Goal: Task Accomplishment & Management: Complete application form

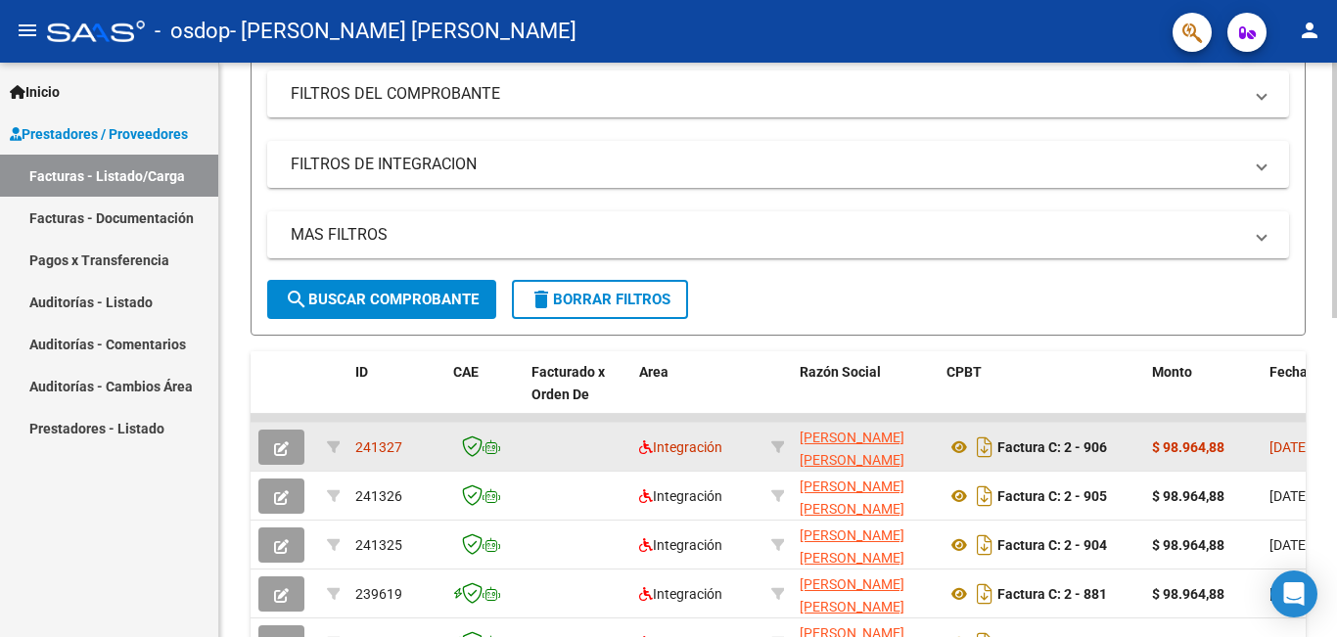
scroll to position [294, 0]
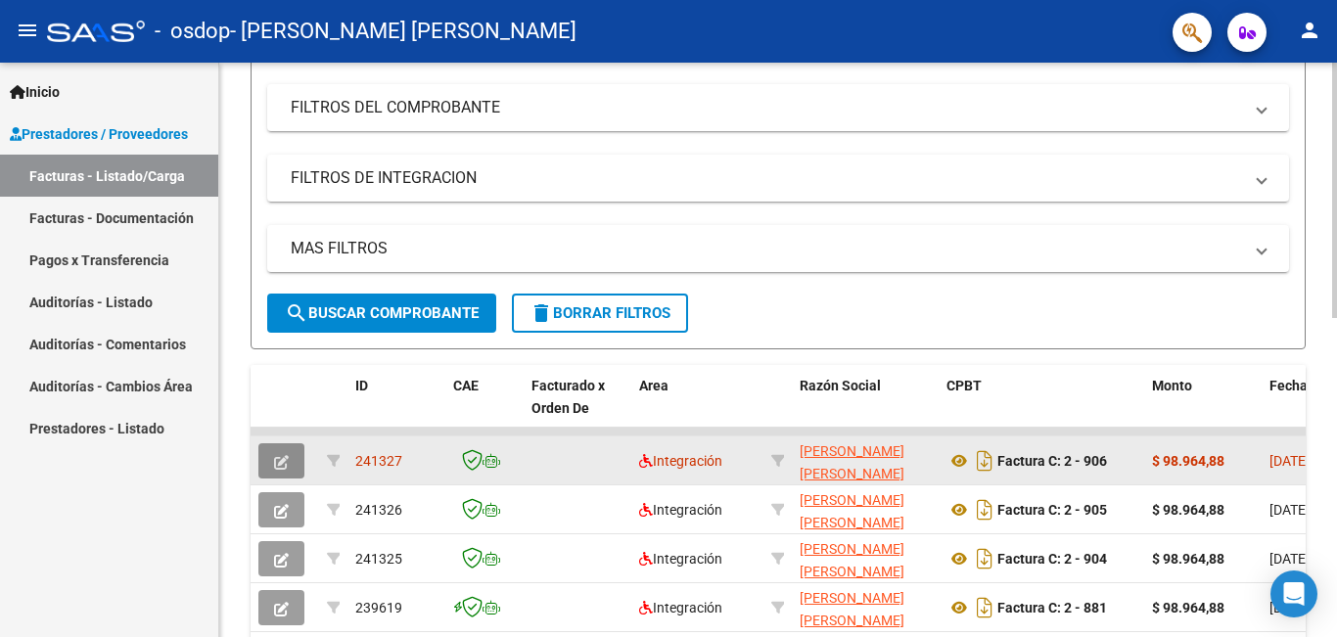
click at [267, 468] on button "button" at bounding box center [281, 461] width 46 height 35
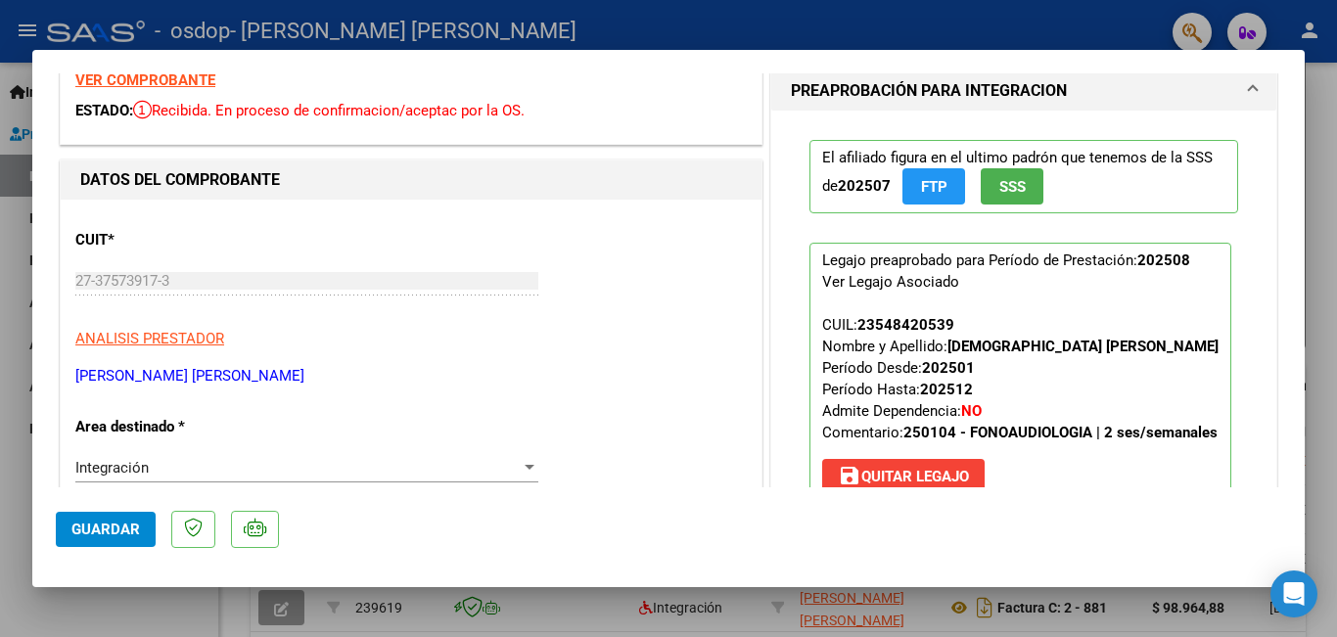
scroll to position [0, 0]
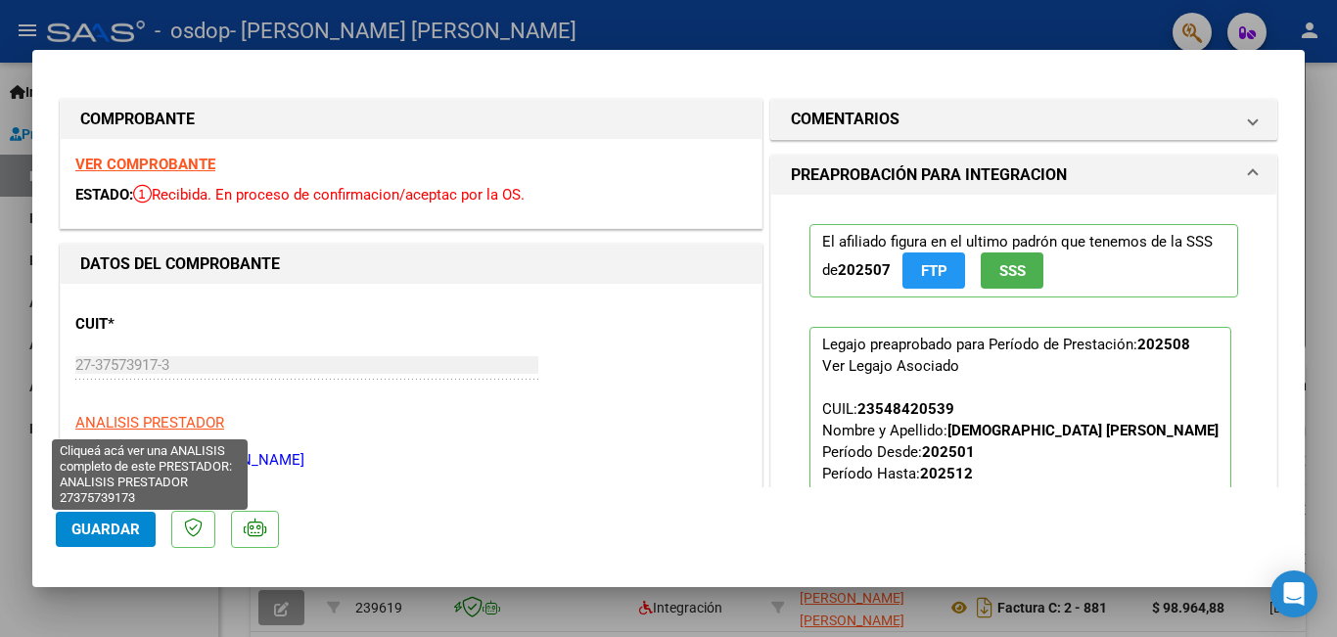
click at [149, 425] on span "ANALISIS PRESTADOR" at bounding box center [149, 423] width 149 height 18
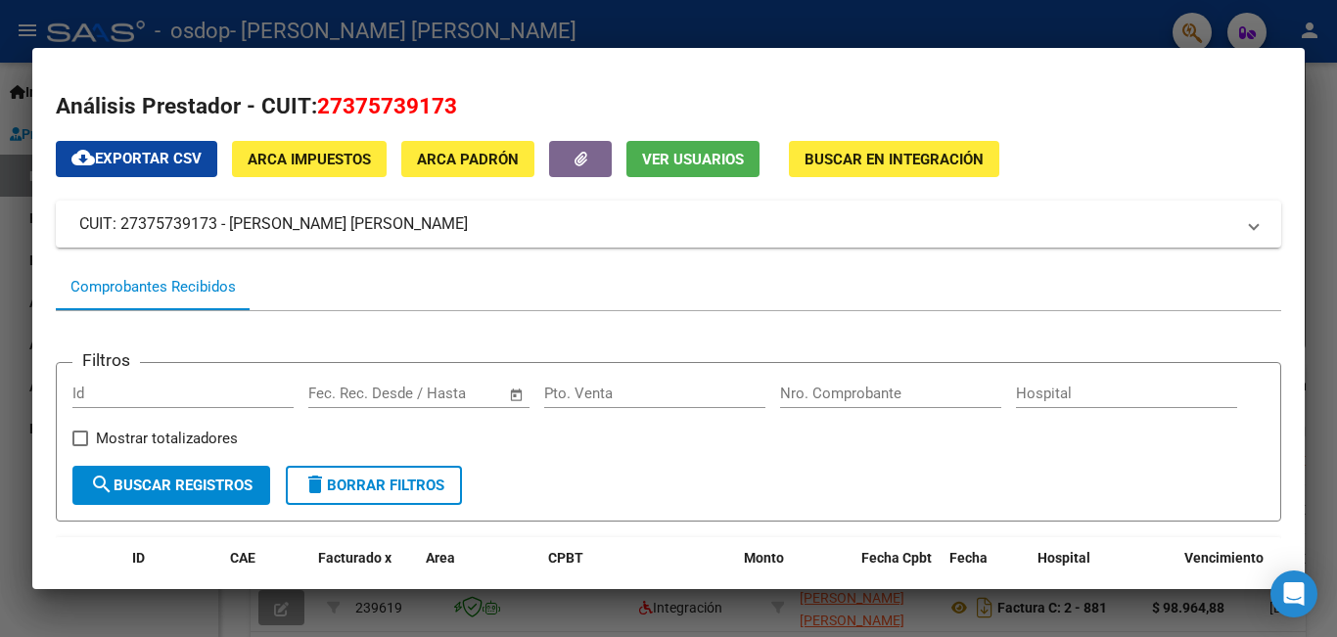
click at [5, 238] on div at bounding box center [668, 318] width 1337 height 637
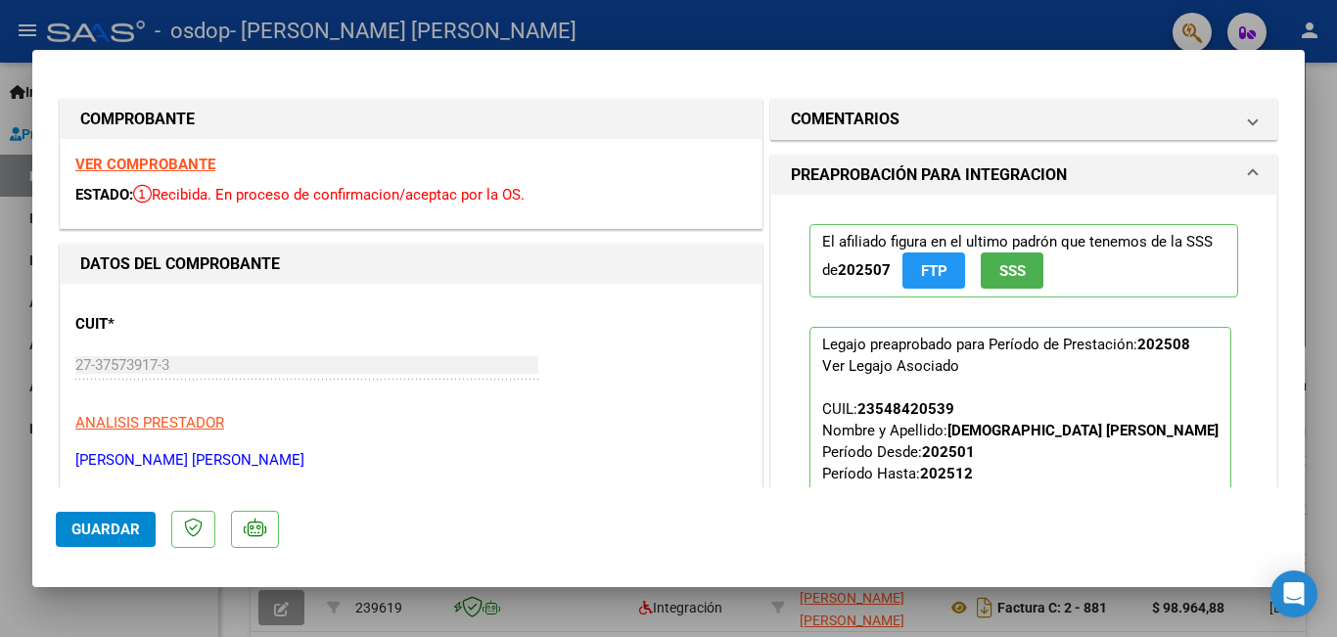
click at [100, 535] on span "Guardar" at bounding box center [105, 530] width 69 height 18
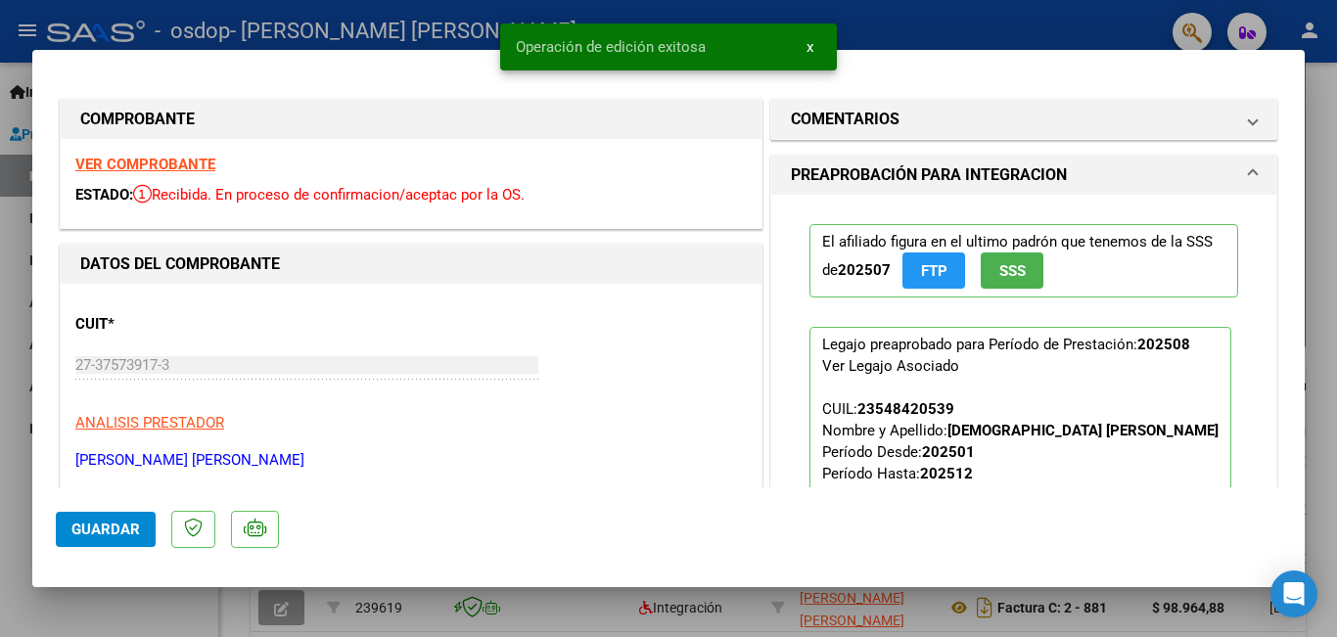
click at [805, 49] on button "x" at bounding box center [810, 46] width 38 height 35
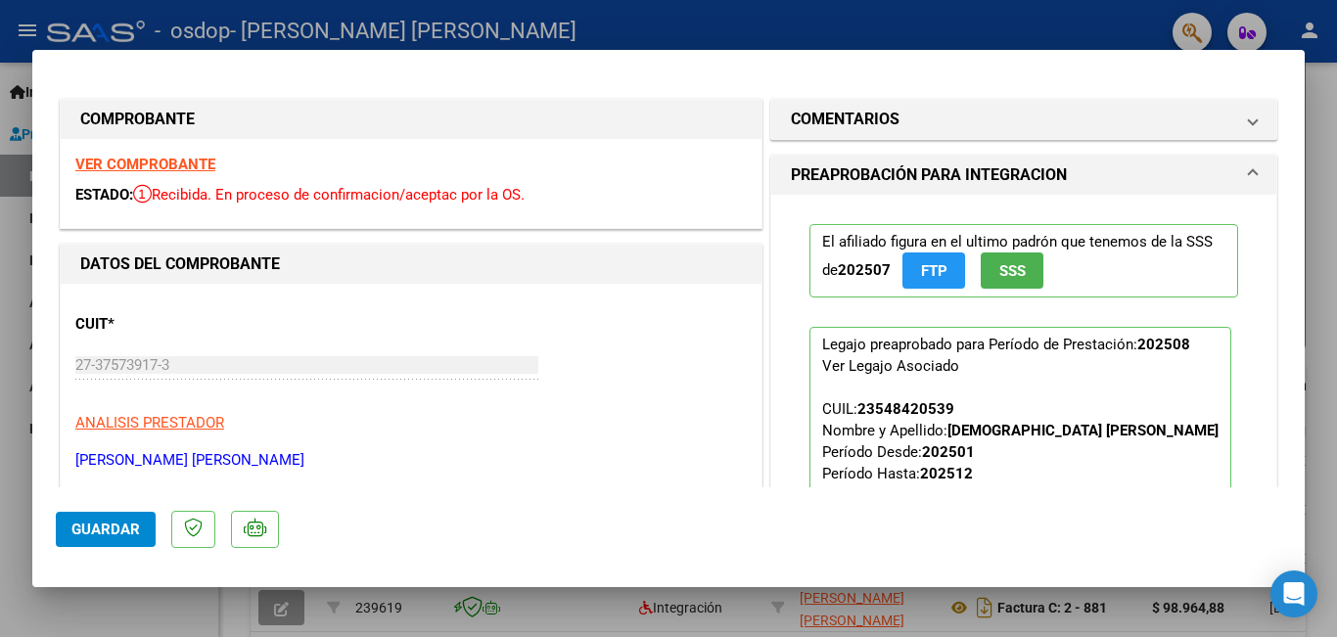
click at [33, 626] on div at bounding box center [668, 318] width 1337 height 637
type input "$ 0,00"
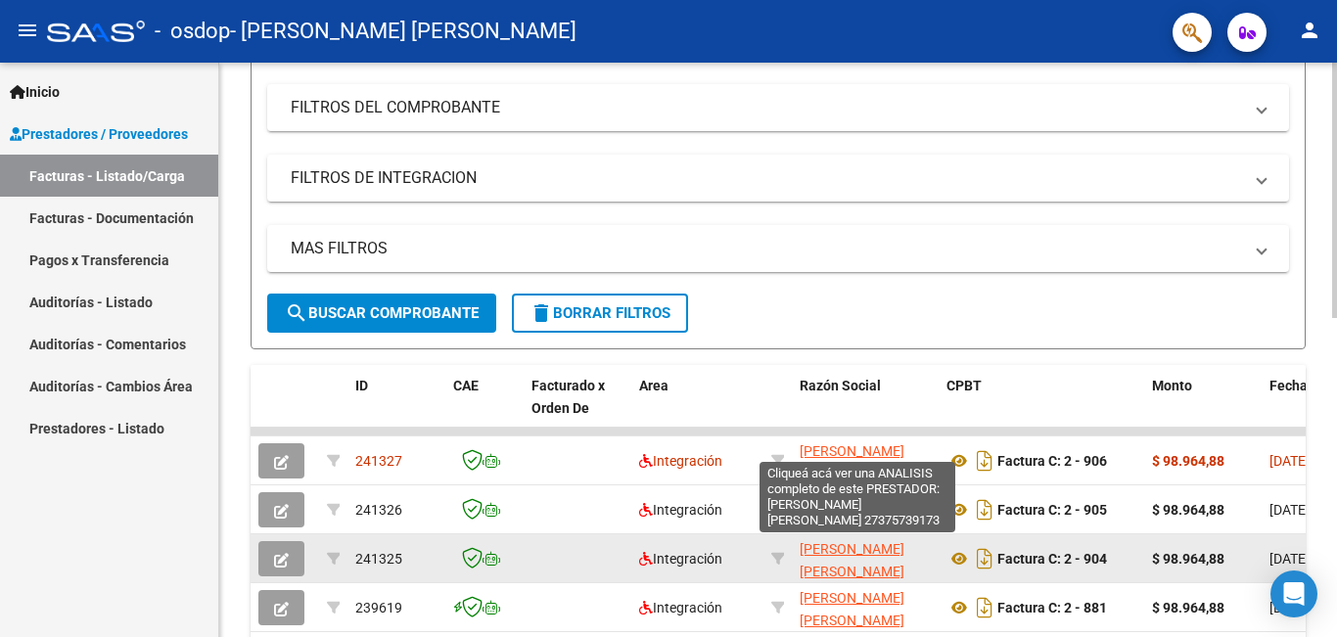
scroll to position [25, 0]
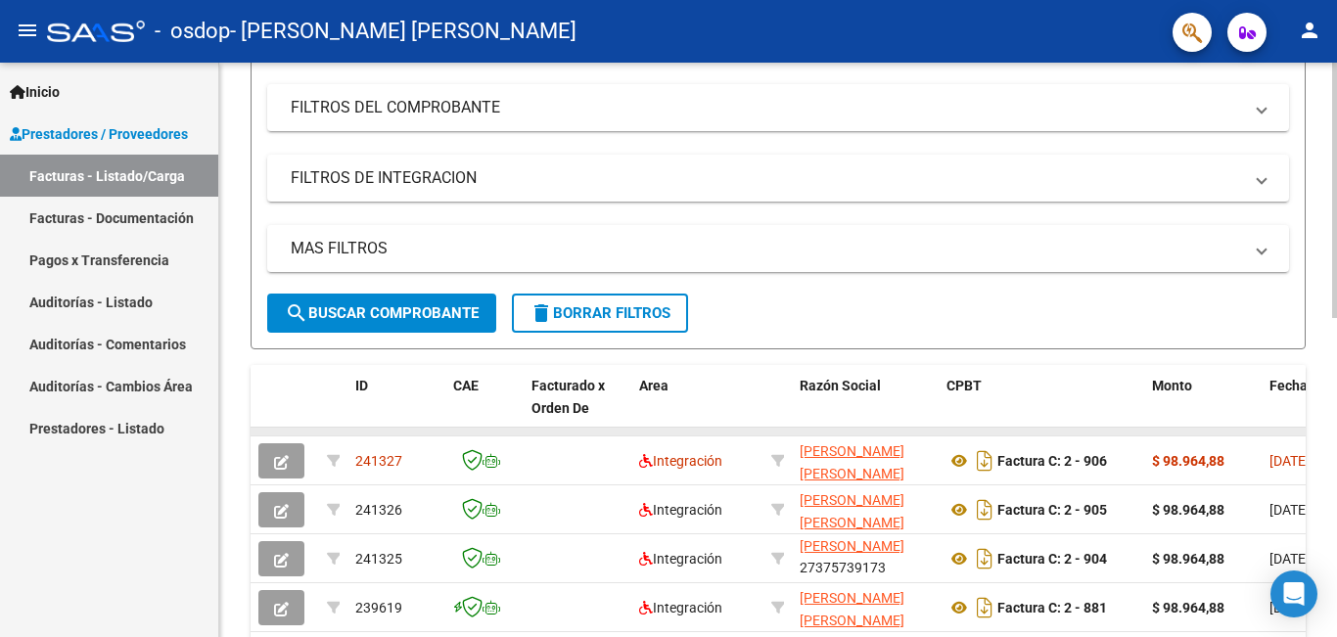
drag, startPoint x: 657, startPoint y: 436, endPoint x: 753, endPoint y: 436, distance: 95.9
click at [753, 436] on datatable-body-cell at bounding box center [697, 432] width 132 height 8
drag, startPoint x: 761, startPoint y: 431, endPoint x: 659, endPoint y: 436, distance: 101.9
click at [659, 436] on datatable-body-cell at bounding box center [697, 432] width 132 height 8
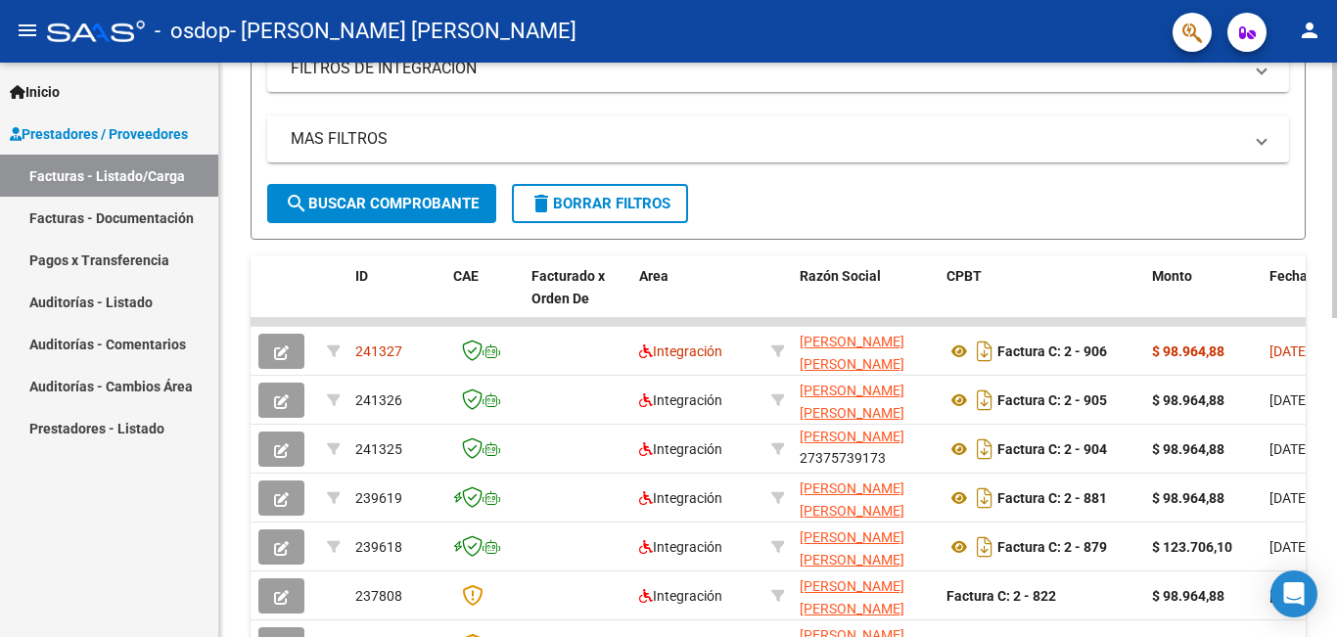
click at [1336, 458] on div at bounding box center [1334, 374] width 5 height 256
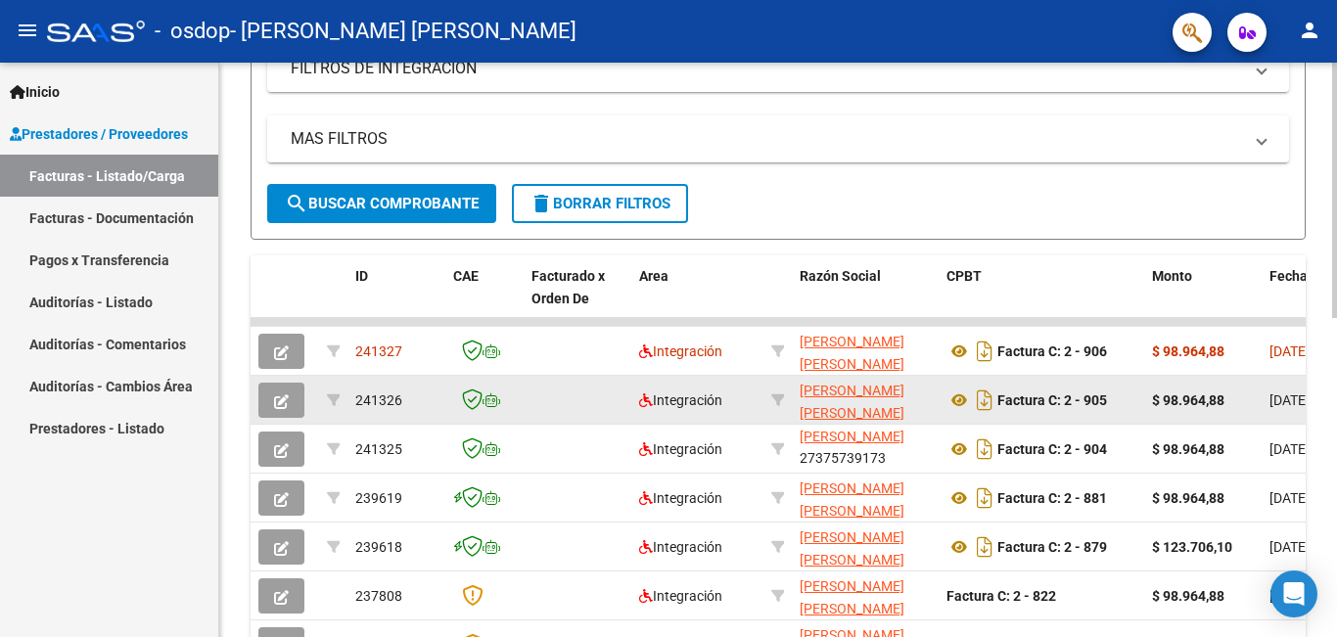
scroll to position [399, 0]
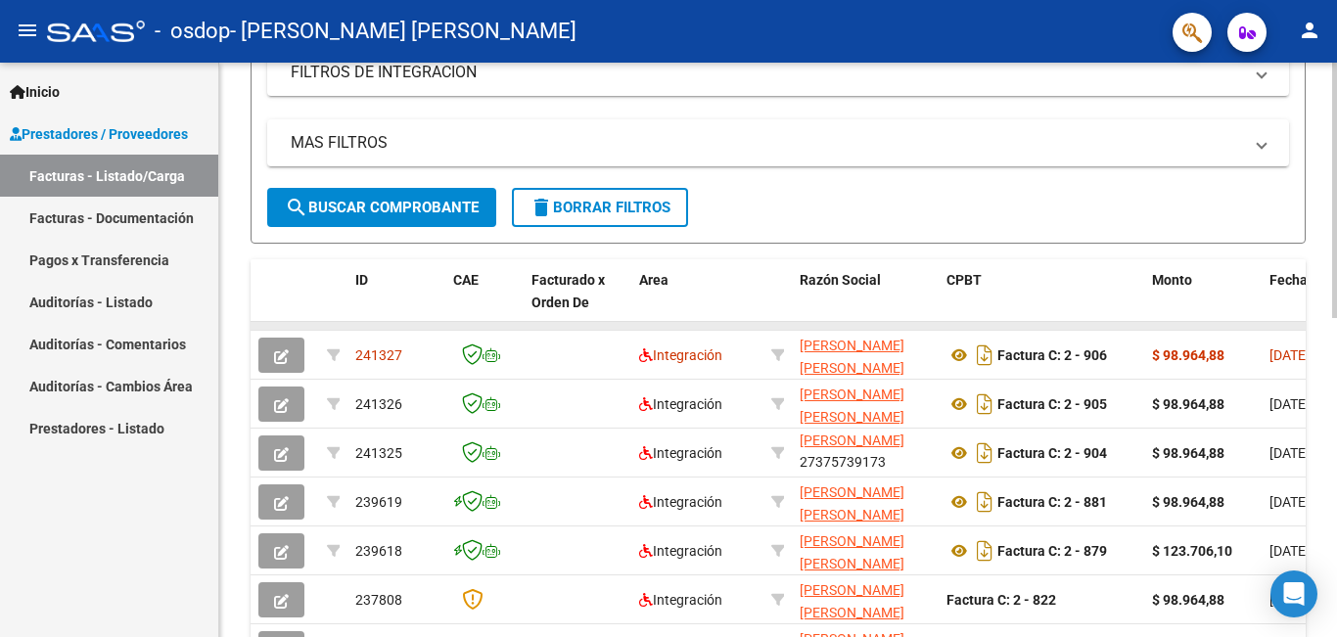
drag, startPoint x: 1277, startPoint y: 326, endPoint x: 810, endPoint y: 330, distance: 467.0
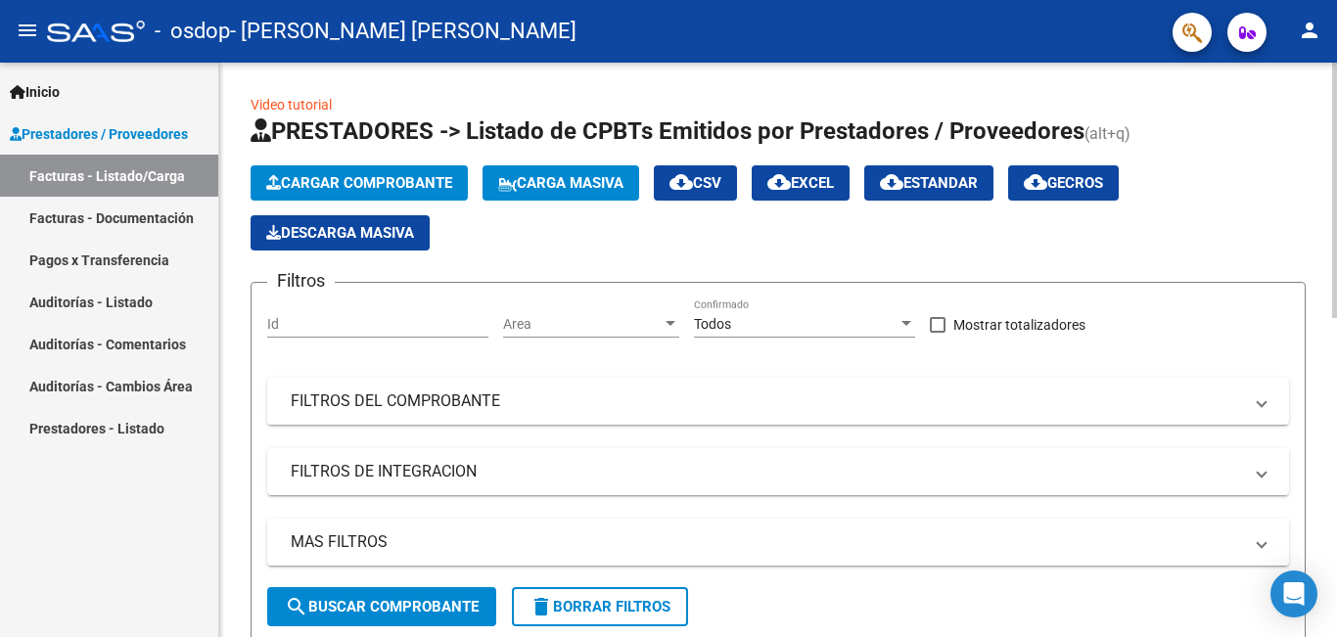
click at [1336, 265] on div at bounding box center [1334, 350] width 5 height 575
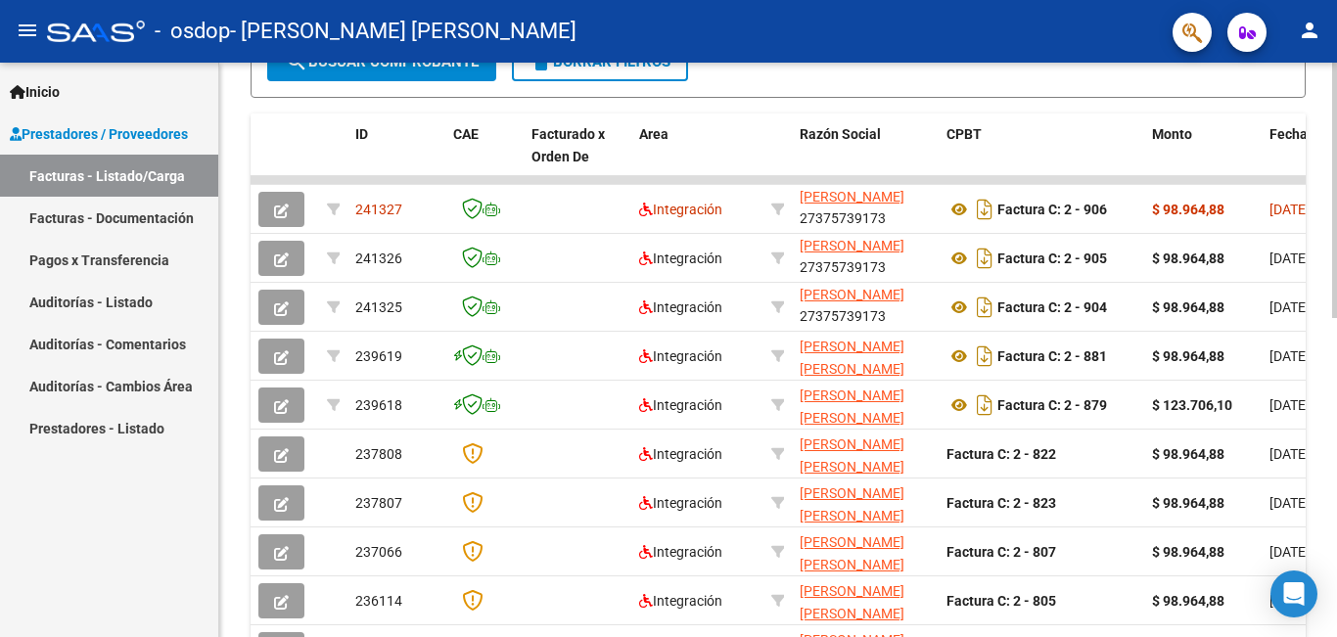
scroll to position [717, 0]
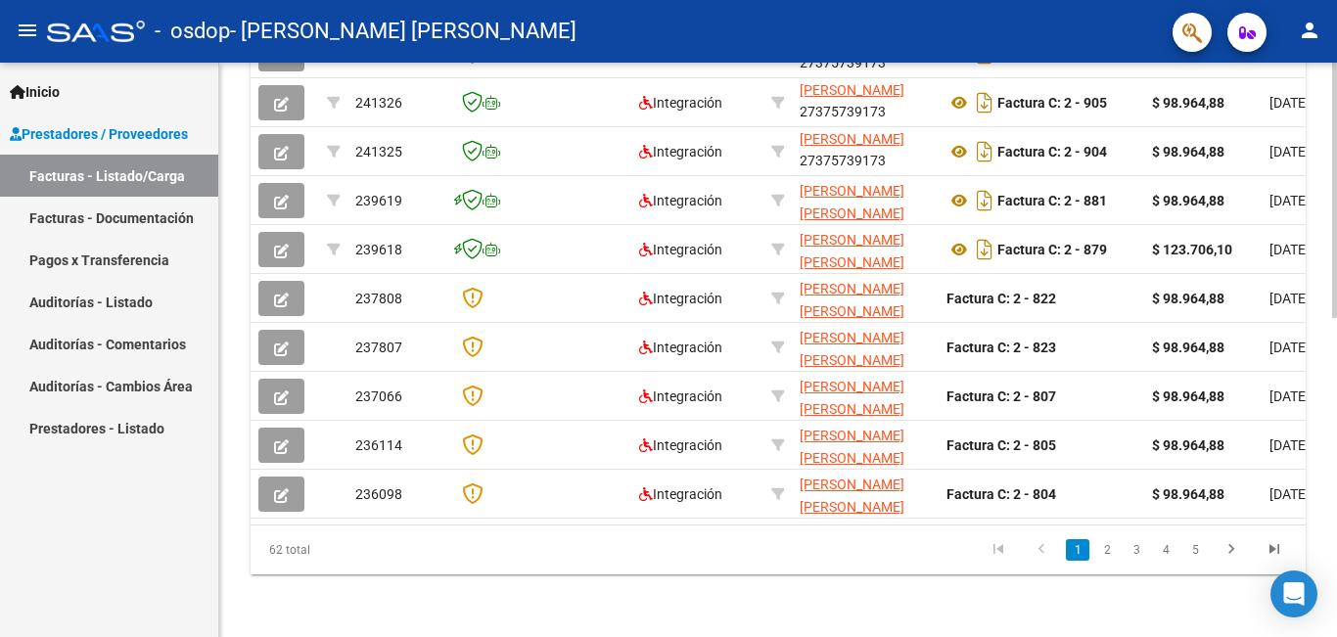
click at [1335, 636] on html "menu - osdop - [PERSON_NAME] [PERSON_NAME] person Inicio Instructivos Contacto …" at bounding box center [668, 318] width 1337 height 637
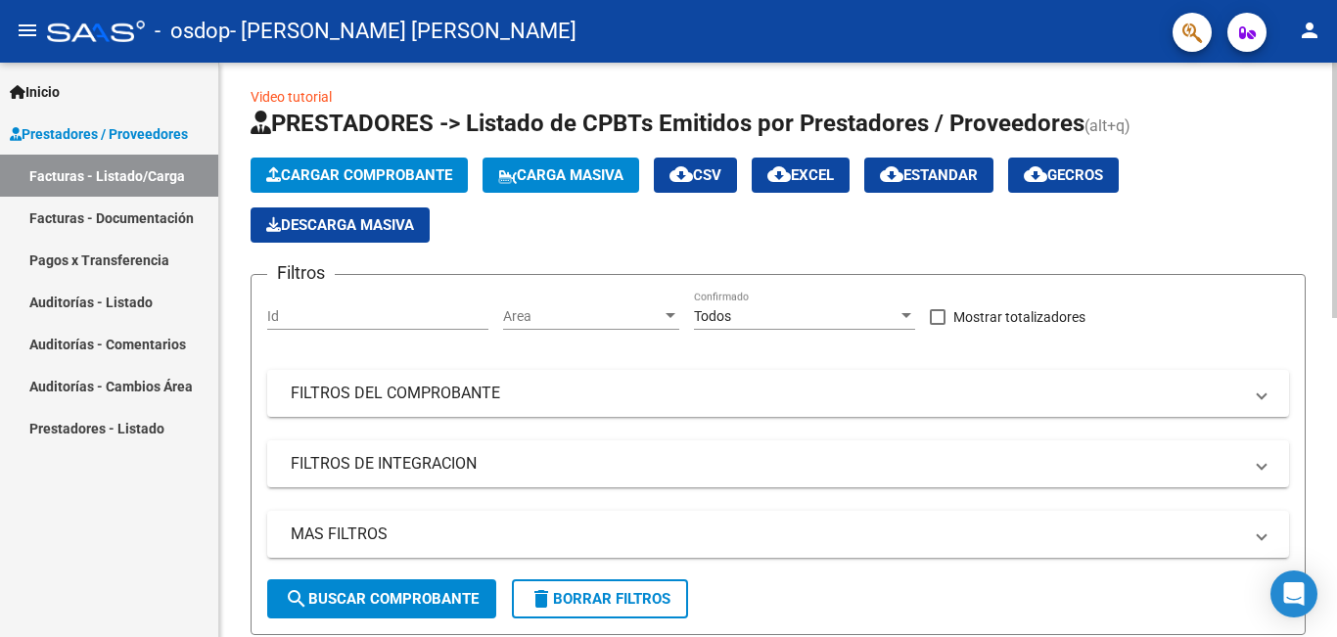
scroll to position [0, 0]
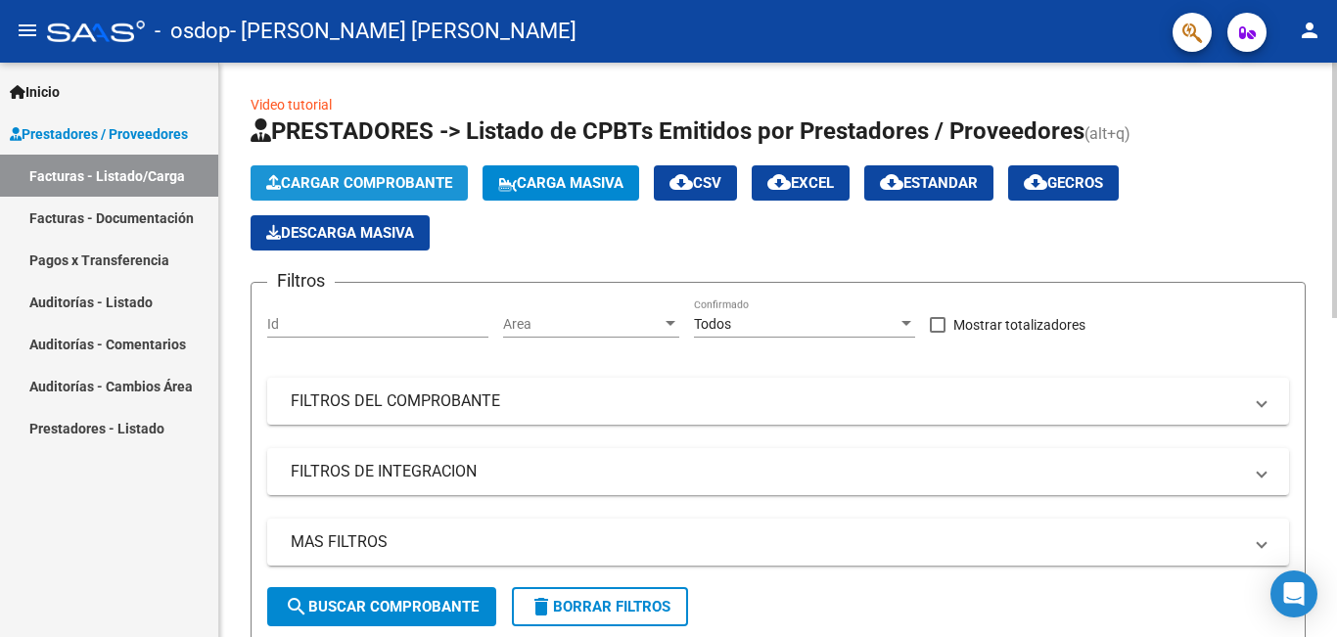
click at [366, 183] on span "Cargar Comprobante" at bounding box center [359, 183] width 186 height 18
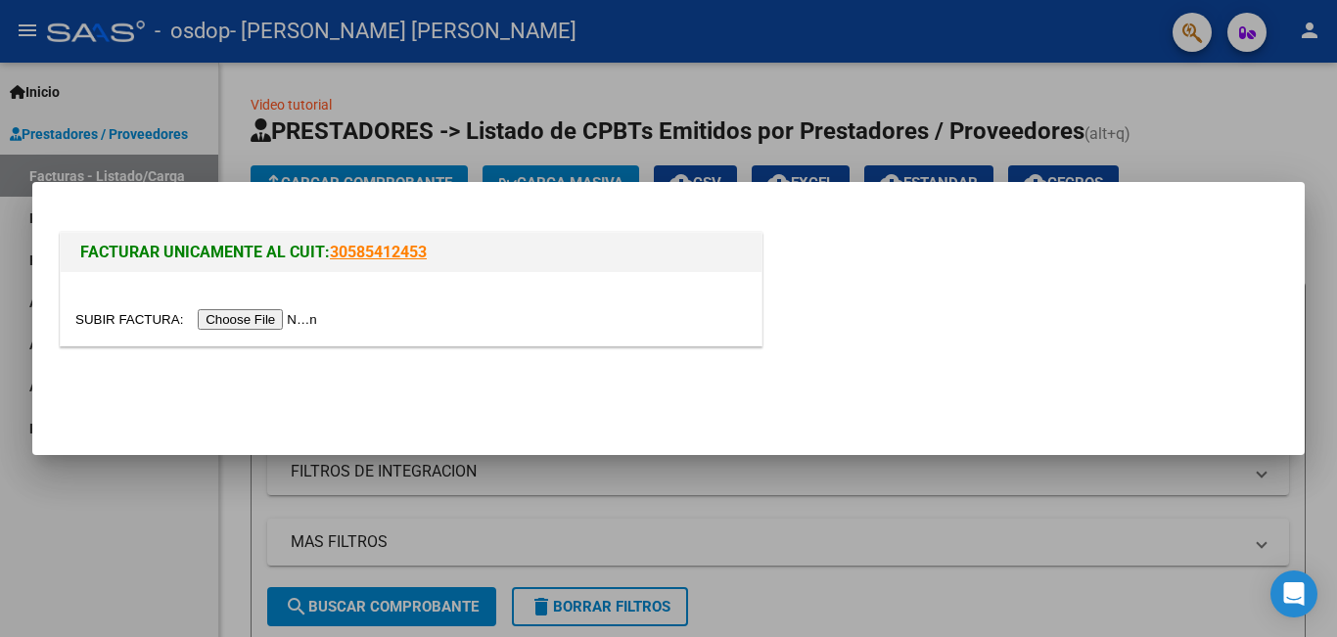
click at [251, 321] on input "file" at bounding box center [199, 319] width 248 height 21
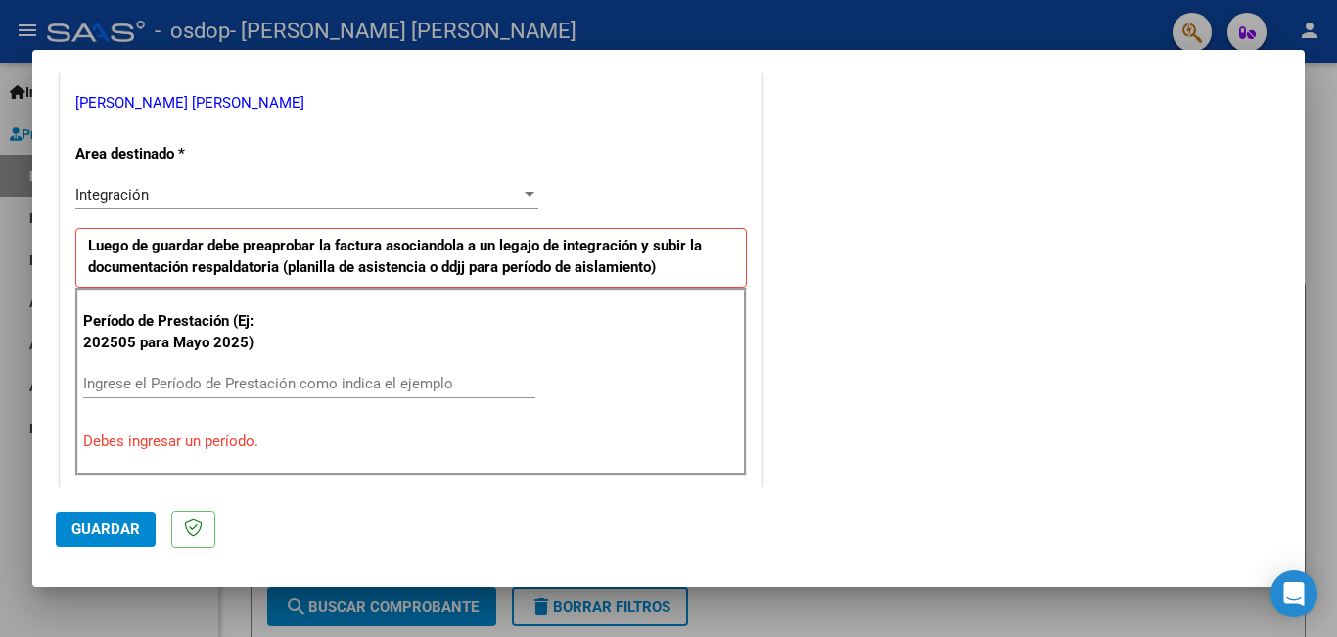
scroll to position [490, 0]
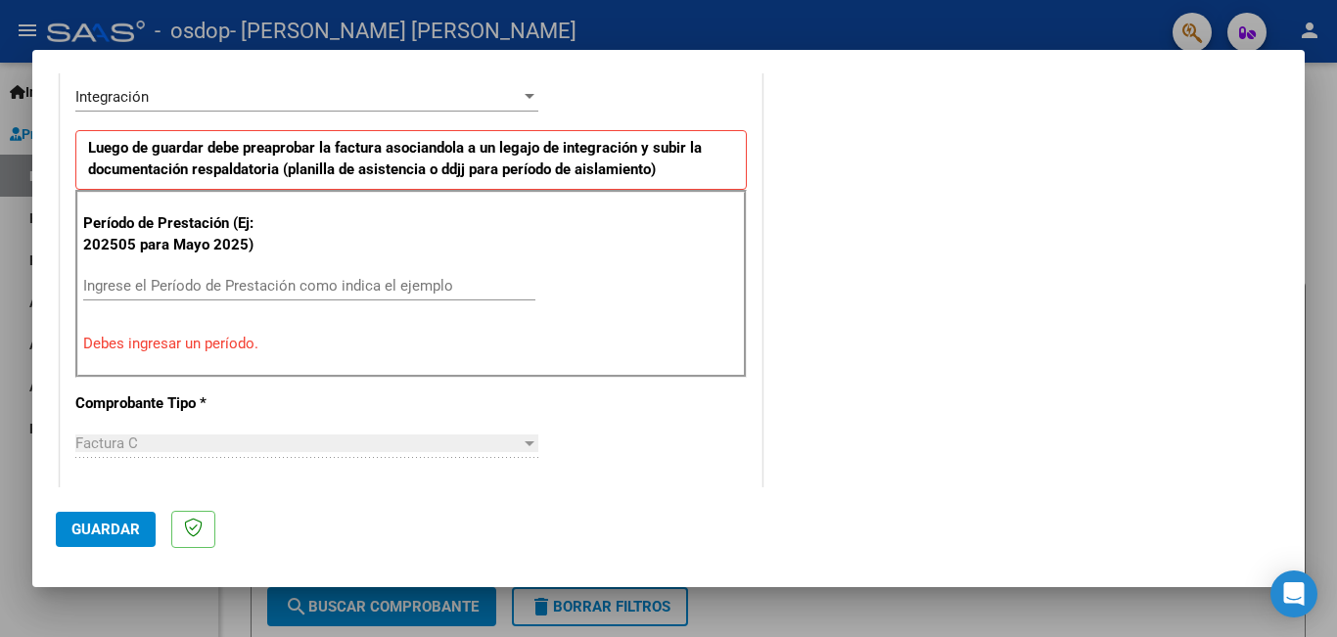
click at [315, 280] on input "Ingrese el Período de Prestación como indica el ejemplo" at bounding box center [309, 286] width 452 height 18
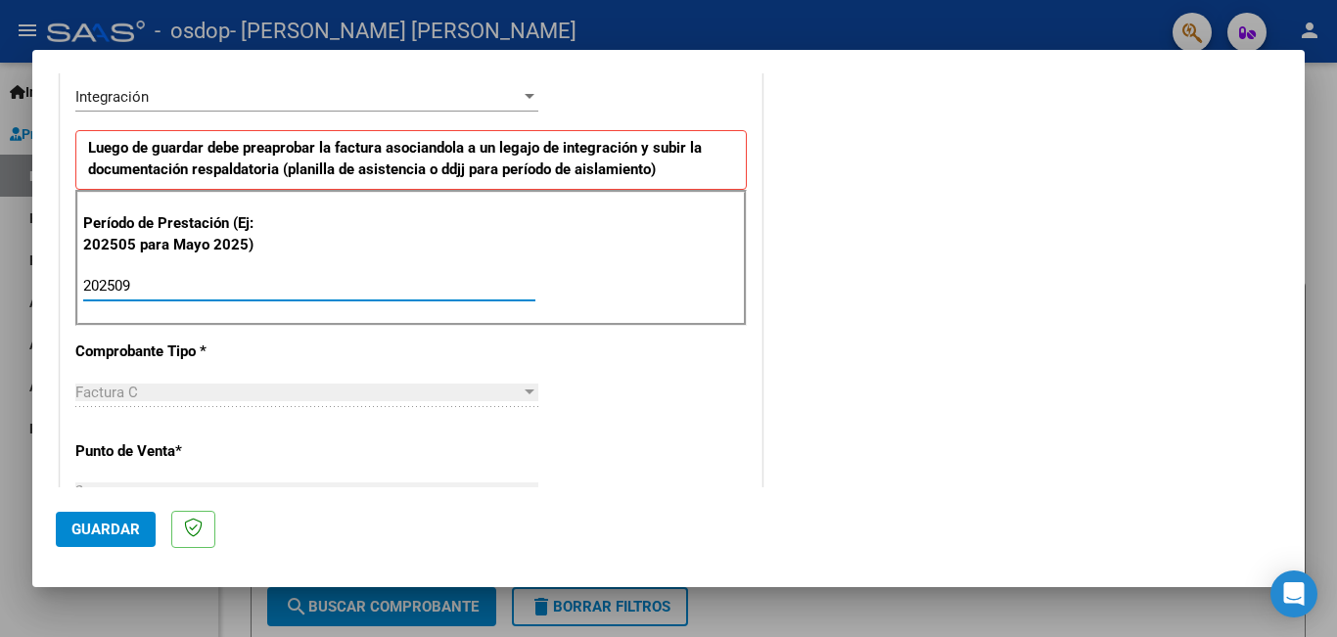
type input "202509"
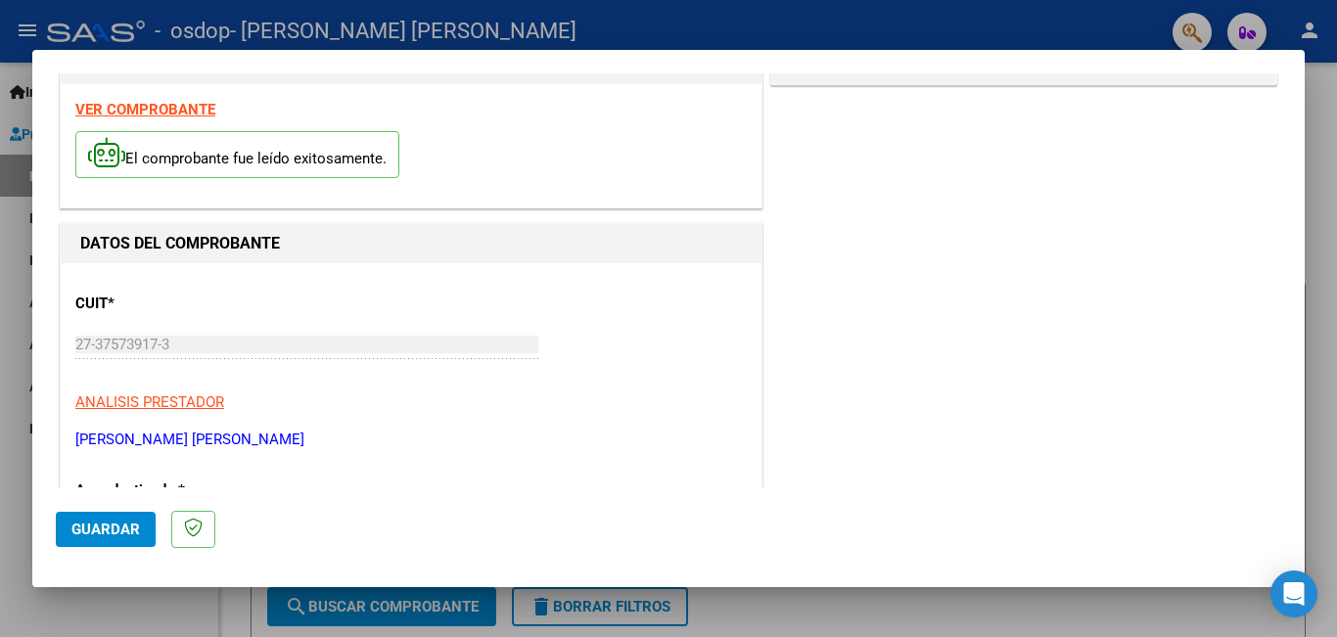
scroll to position [0, 0]
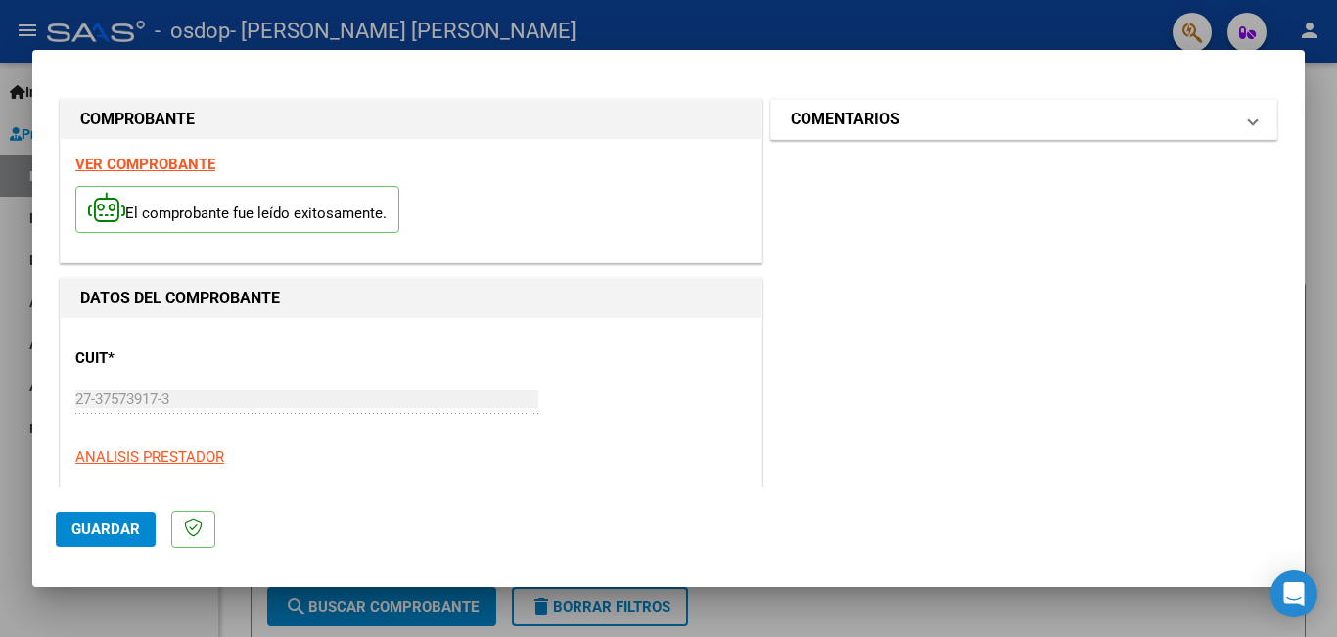
click at [1191, 134] on mat-expansion-panel-header "COMENTARIOS" at bounding box center [1023, 119] width 505 height 39
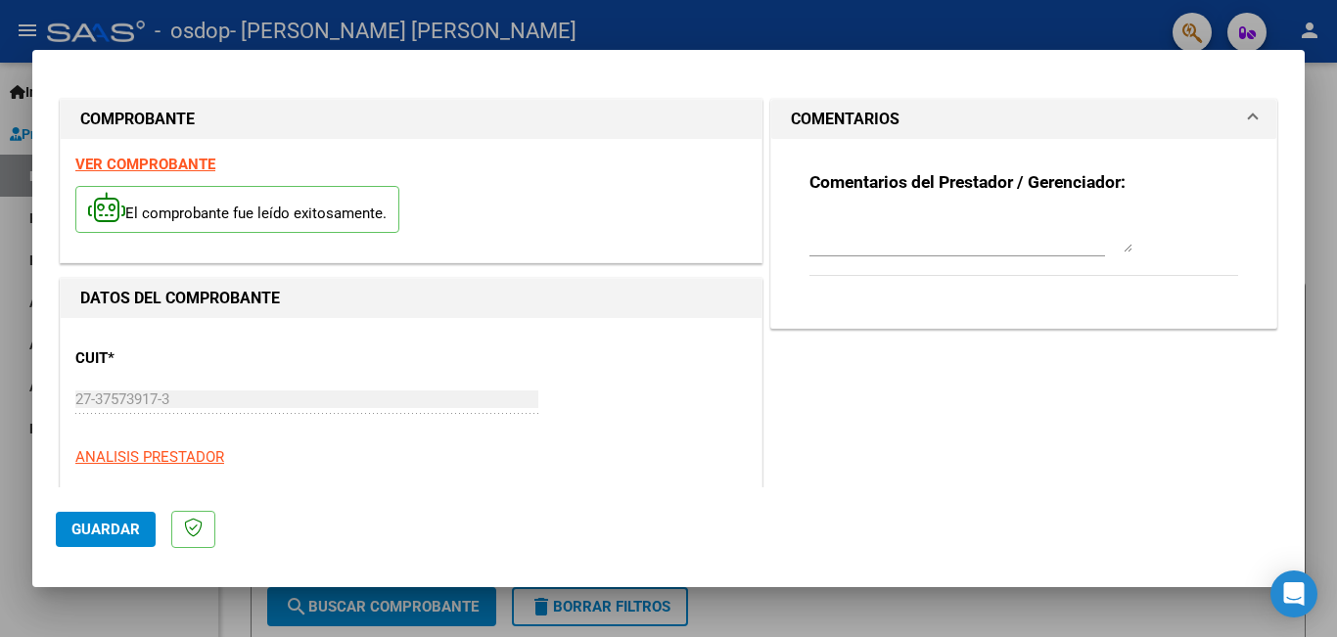
click at [1115, 117] on mat-panel-title "COMENTARIOS" at bounding box center [1012, 119] width 443 height 23
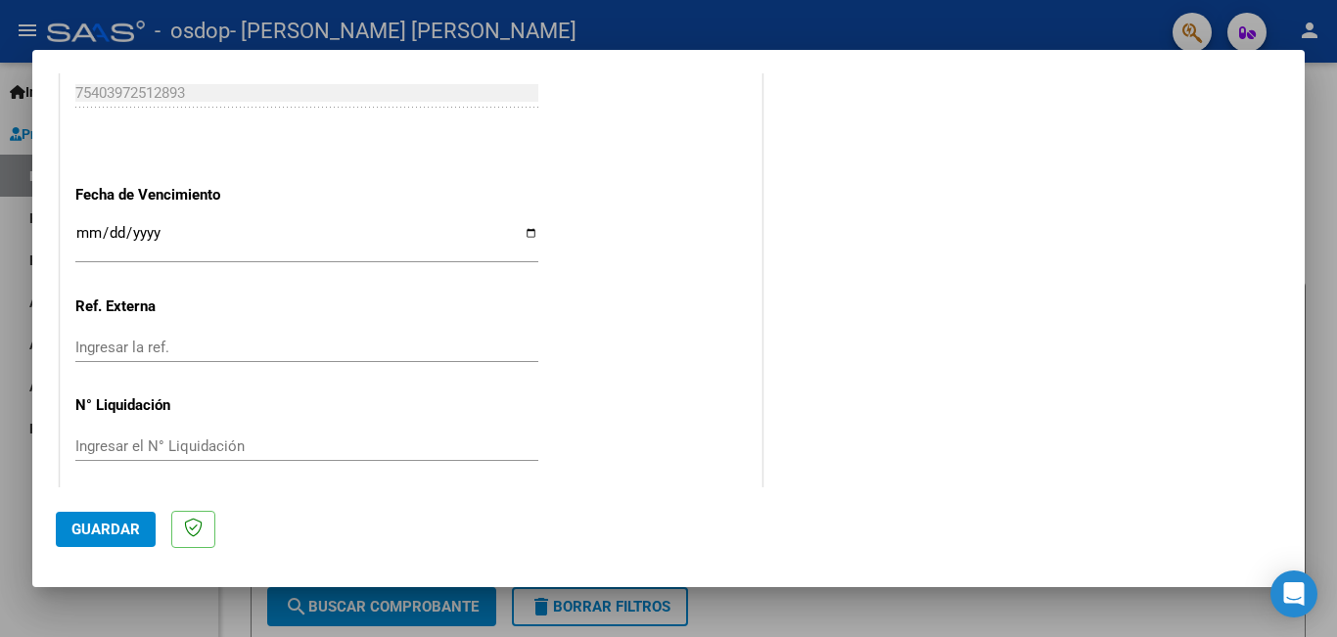
scroll to position [1309, 0]
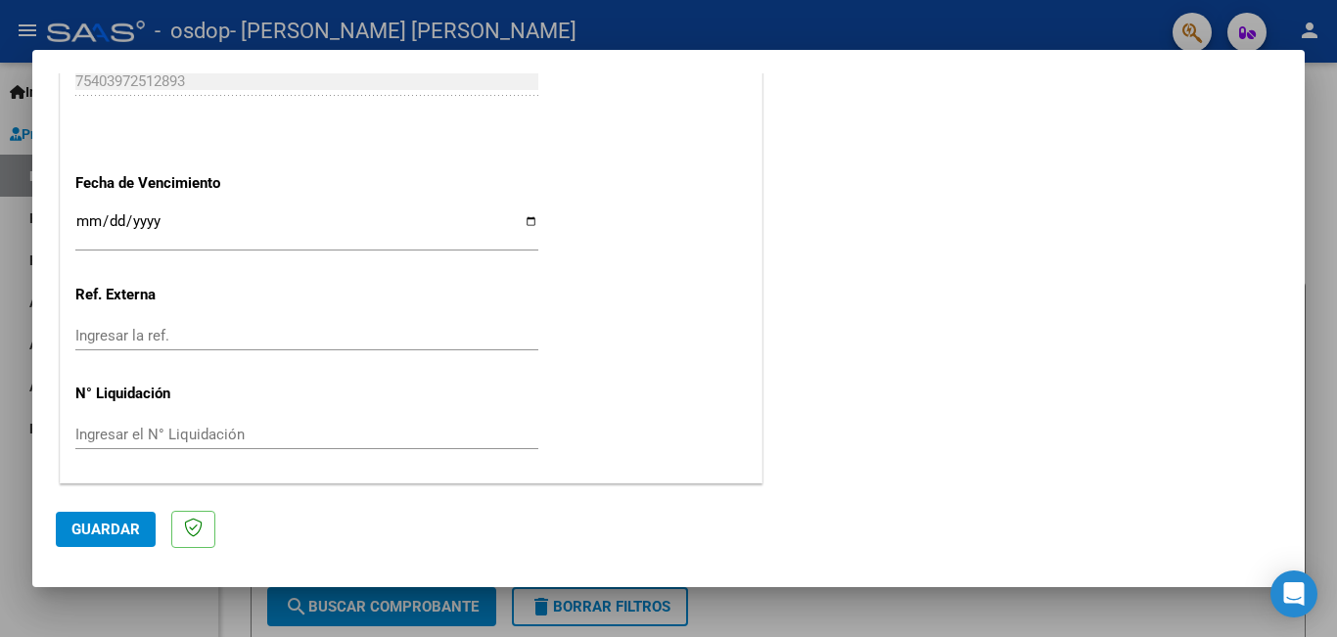
click at [94, 522] on span "Guardar" at bounding box center [105, 530] width 69 height 18
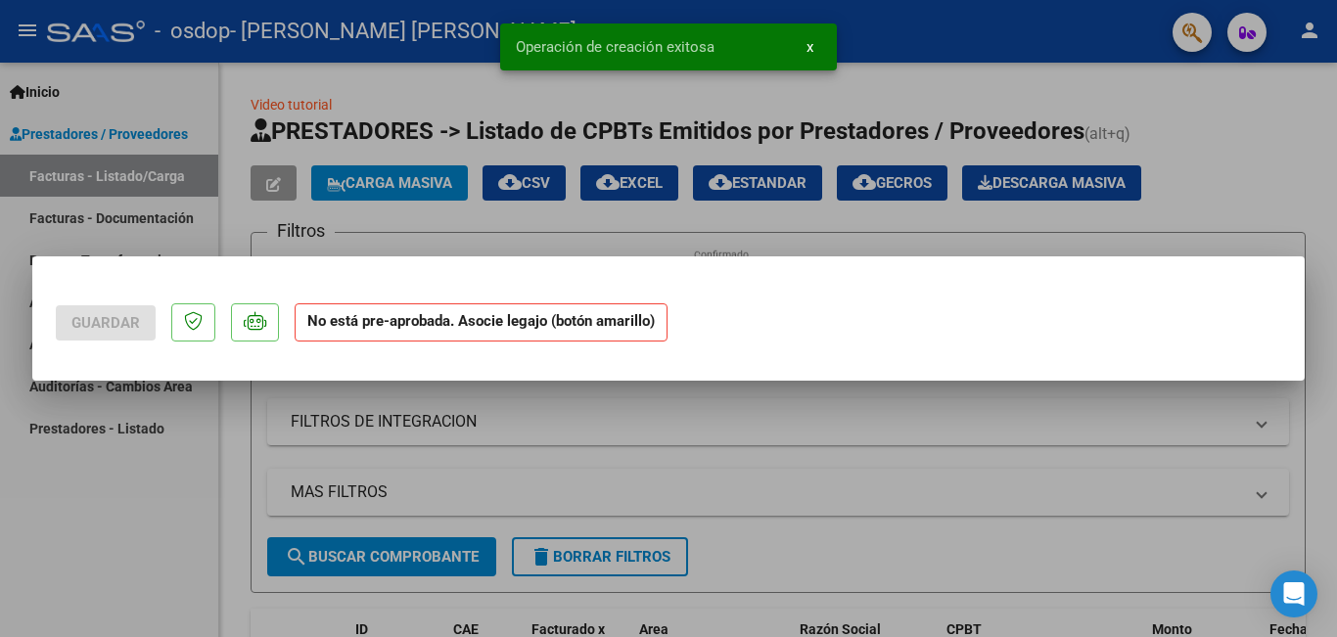
scroll to position [0, 0]
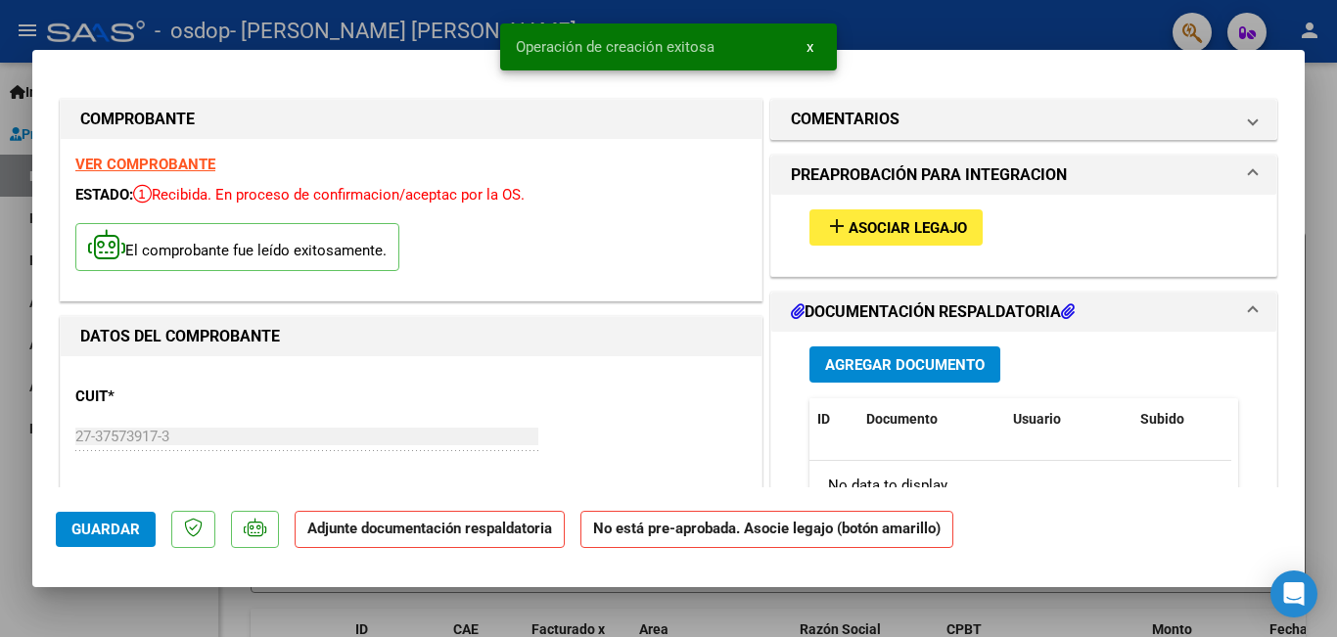
click at [936, 236] on span "Asociar Legajo" at bounding box center [908, 228] width 118 height 18
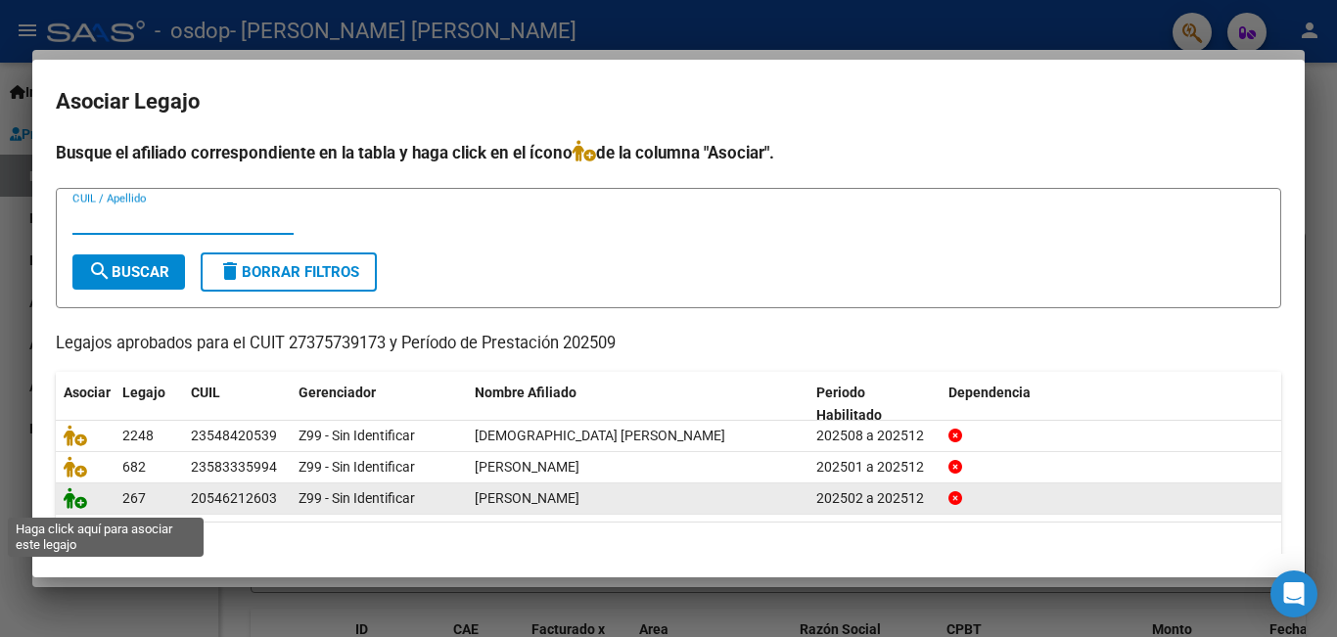
click at [73, 504] on icon at bounding box center [75, 499] width 23 height 22
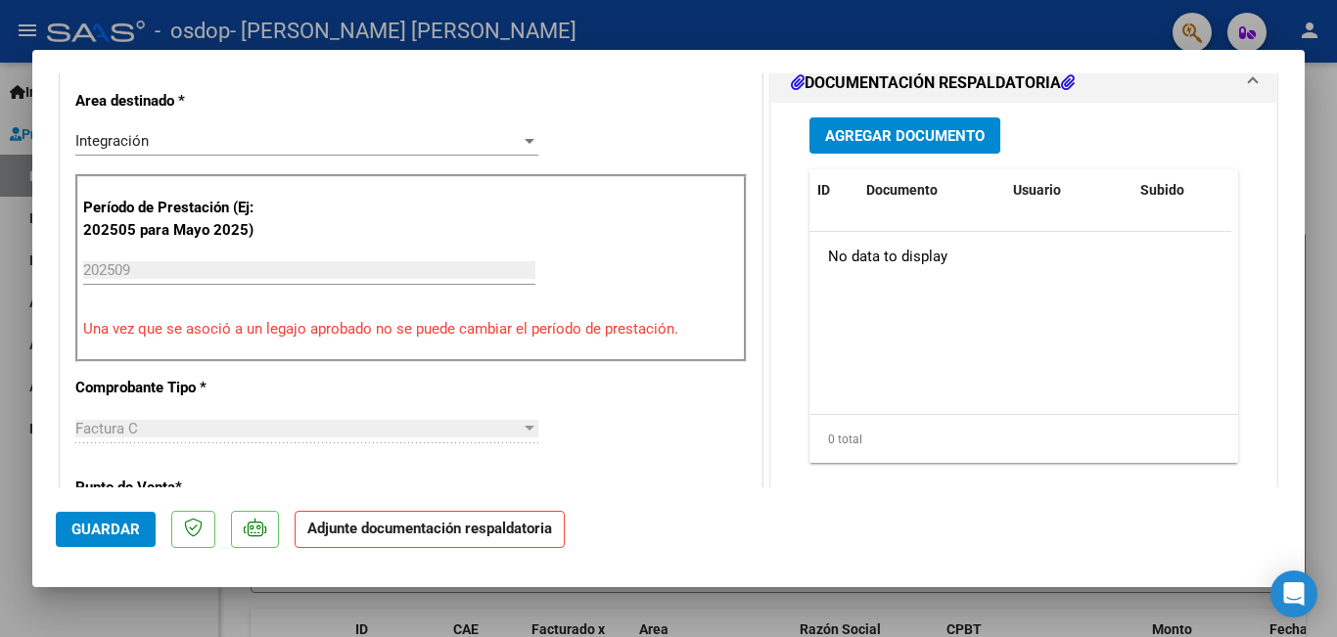
scroll to position [490, 0]
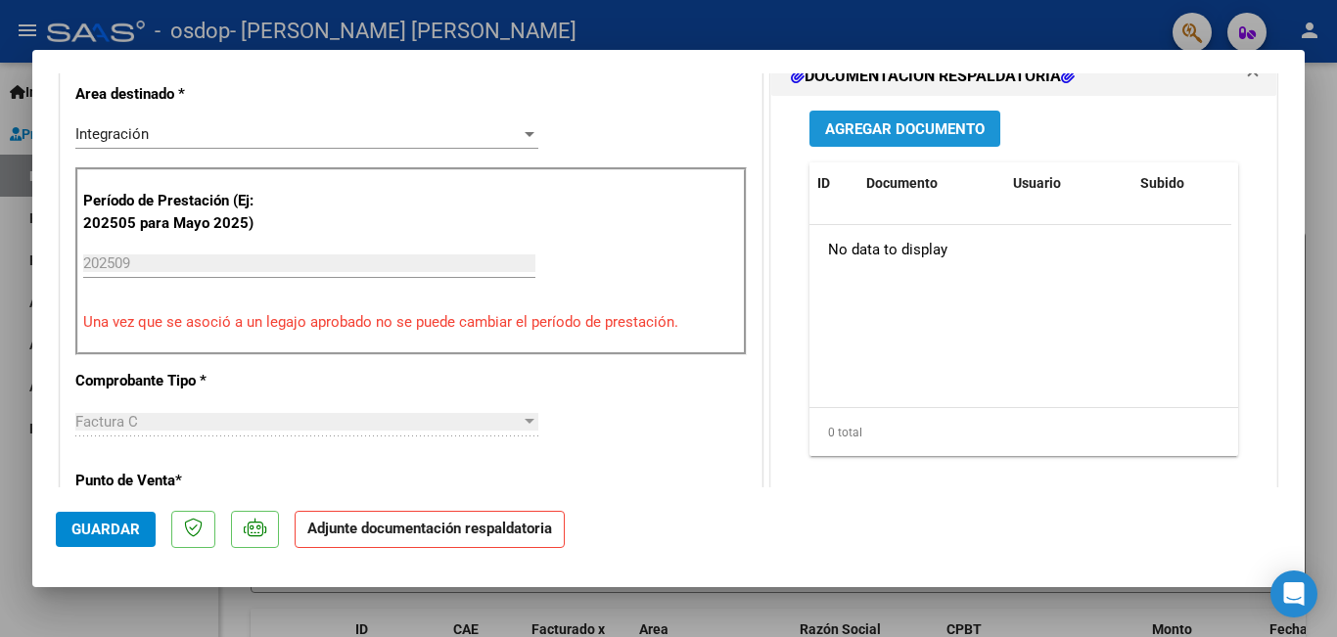
click at [939, 132] on span "Agregar Documento" at bounding box center [905, 129] width 160 height 18
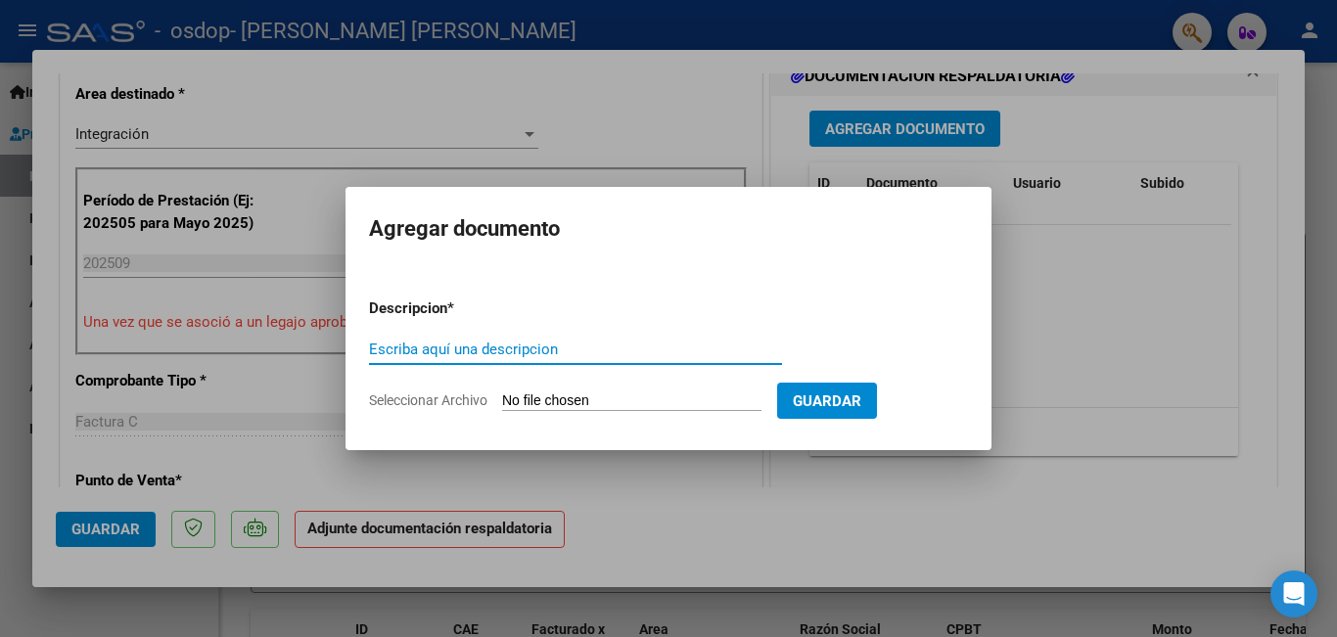
click at [851, 397] on span "Guardar" at bounding box center [827, 402] width 69 height 18
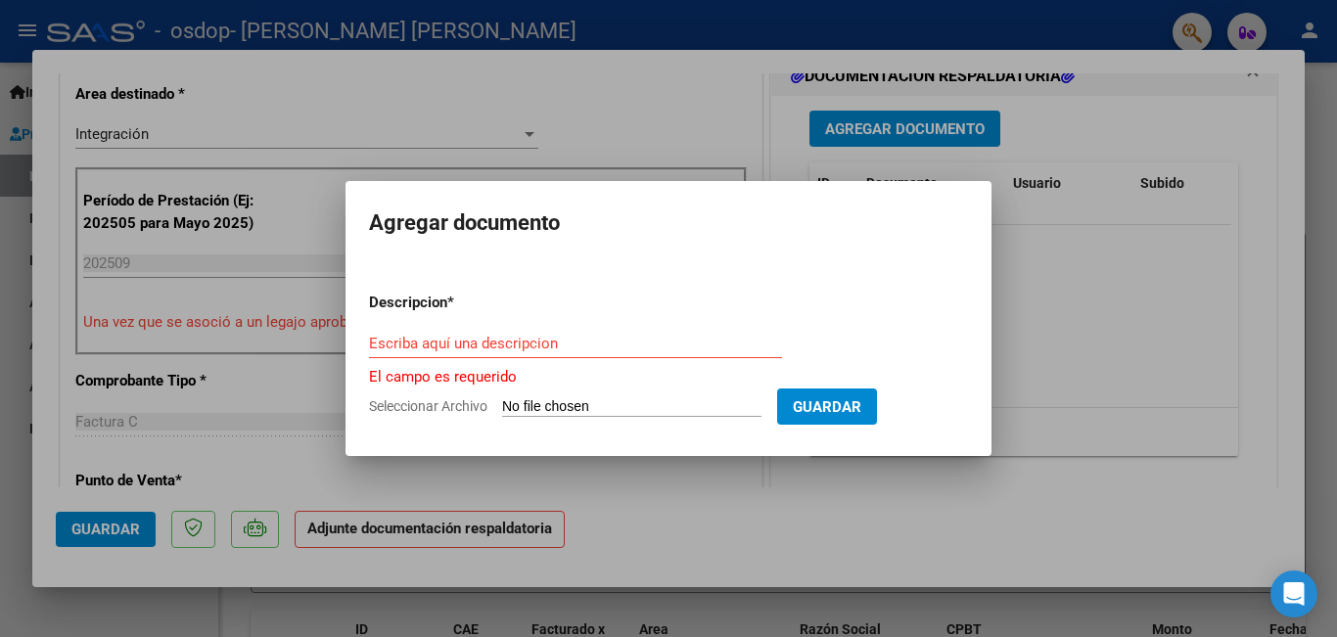
drag, startPoint x: 611, startPoint y: 357, endPoint x: 607, endPoint y: 342, distance: 16.1
click at [611, 356] on div "Escriba aquí una descripcion" at bounding box center [575, 343] width 413 height 29
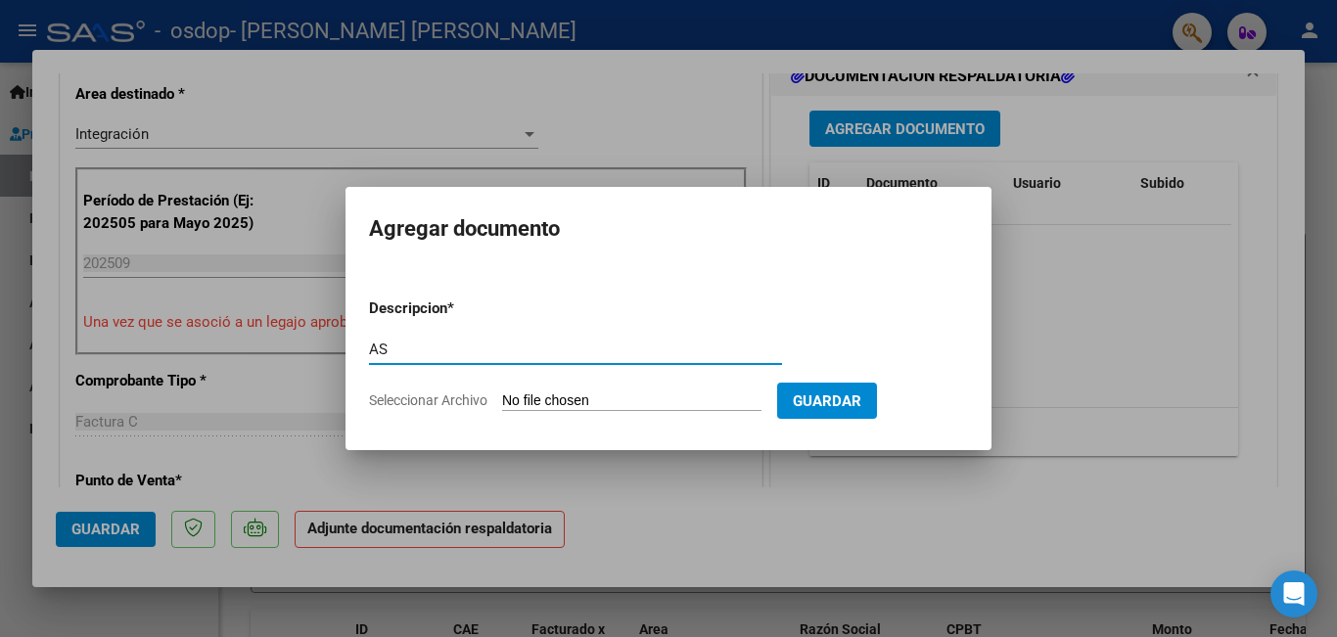
type input "A"
type input "asistencia [DATE]"
click at [610, 393] on input "Seleccionar Archivo" at bounding box center [631, 402] width 259 height 19
type input "C:\fakepath\[PERSON_NAME] [DATE].pdf"
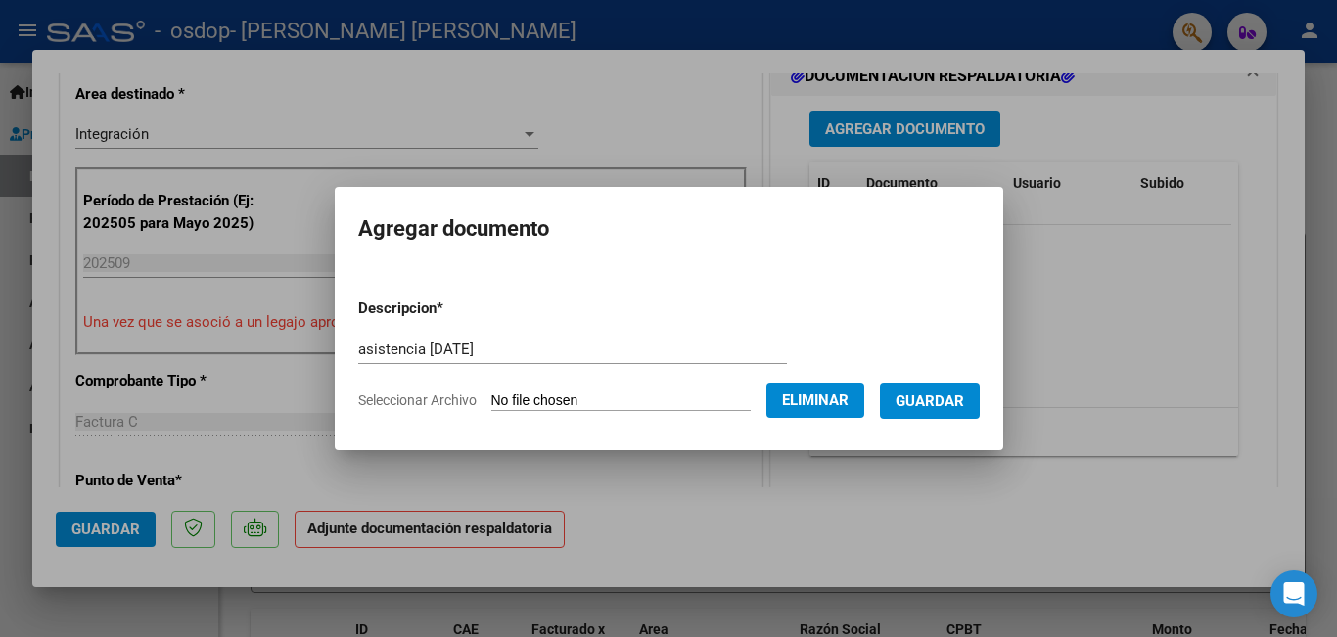
click at [938, 396] on span "Guardar" at bounding box center [930, 402] width 69 height 18
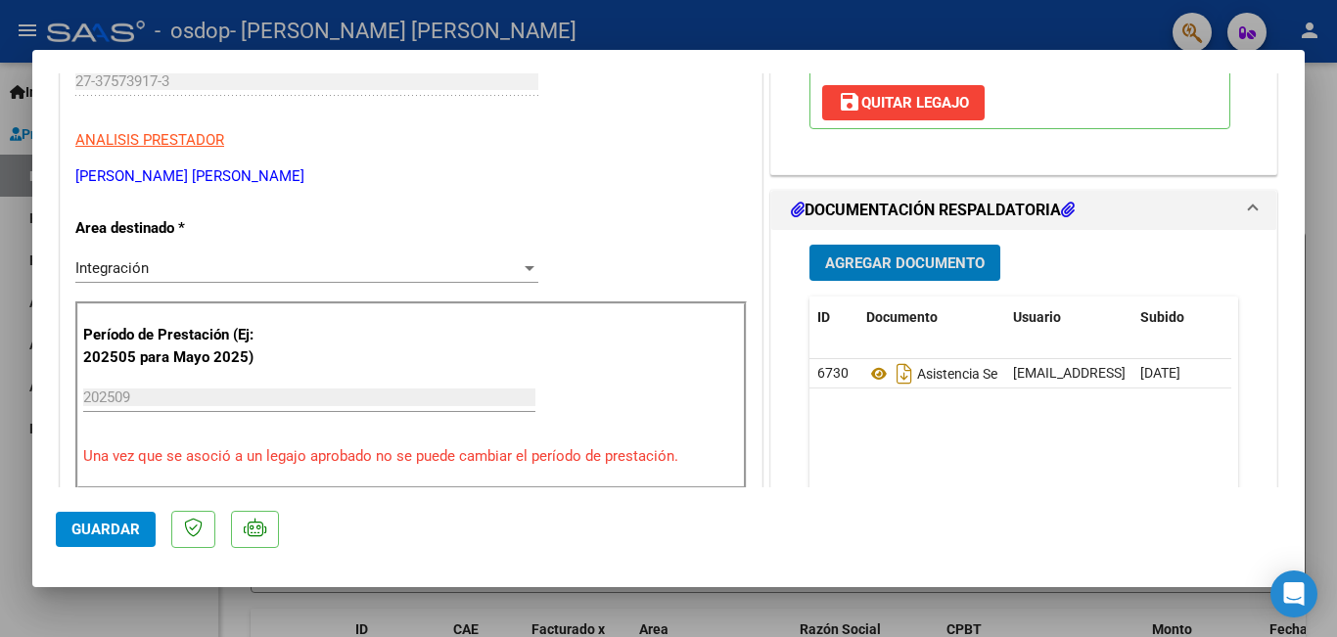
scroll to position [392, 0]
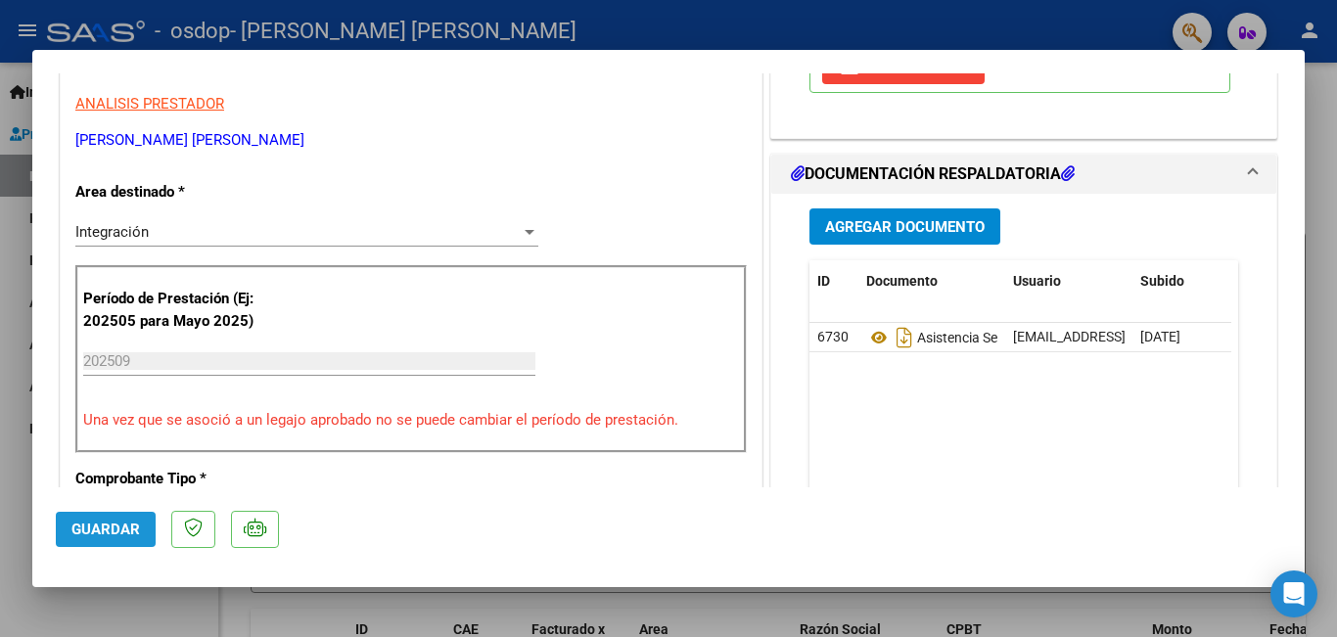
click at [113, 521] on span "Guardar" at bounding box center [105, 530] width 69 height 18
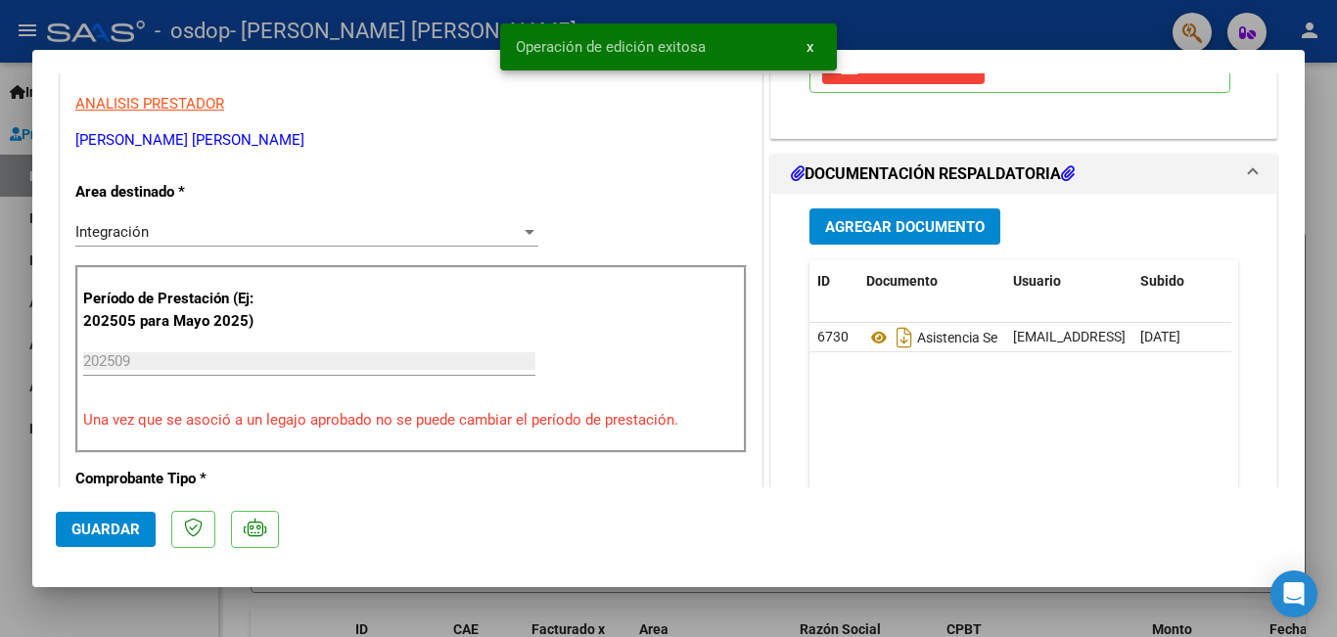
click at [1324, 317] on div at bounding box center [668, 318] width 1337 height 637
type input "$ 0,00"
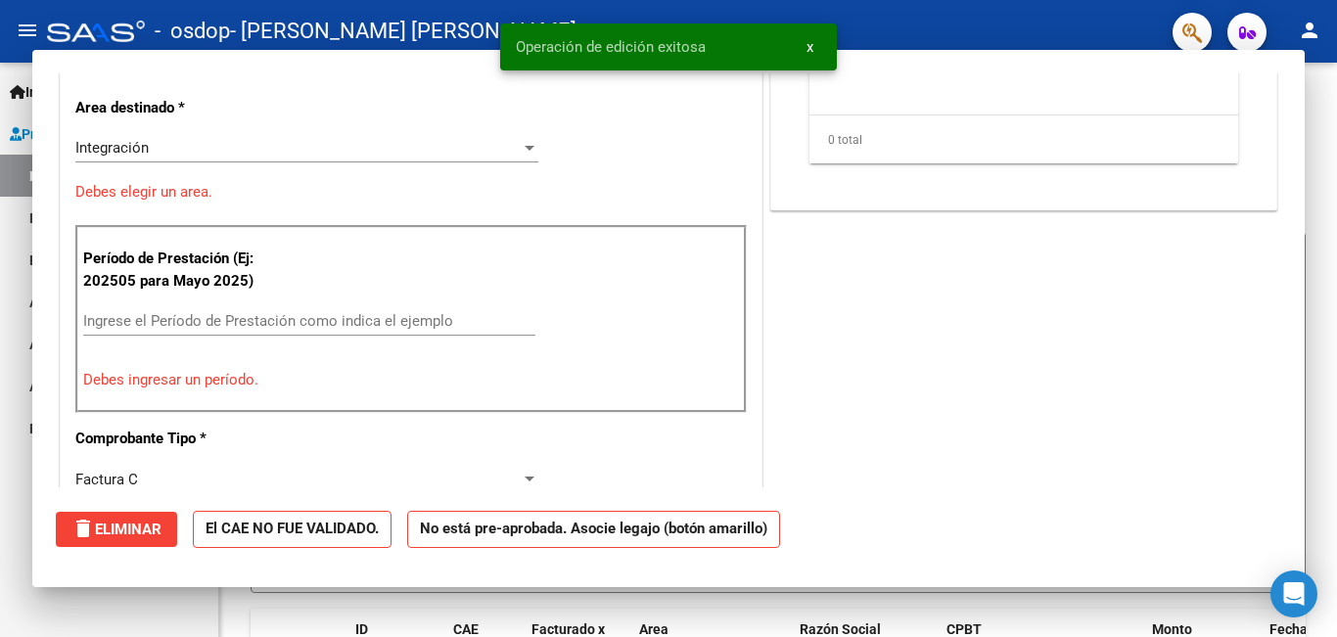
scroll to position [332, 0]
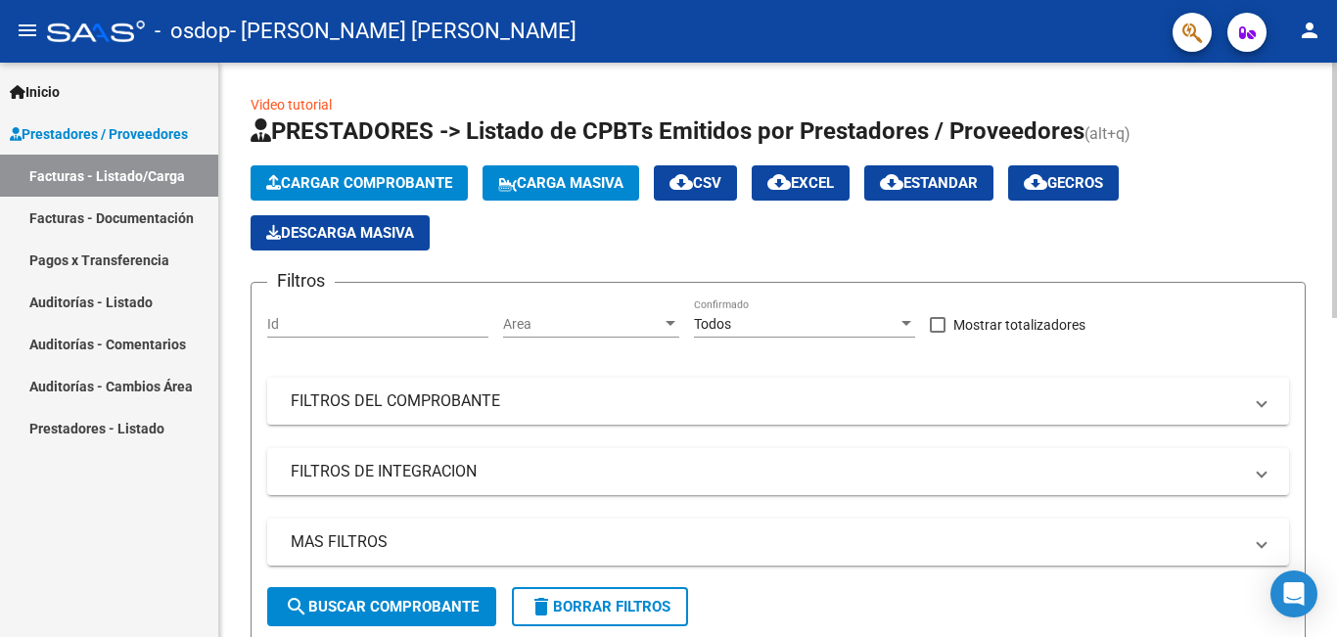
click at [414, 182] on span "Cargar Comprobante" at bounding box center [359, 183] width 186 height 18
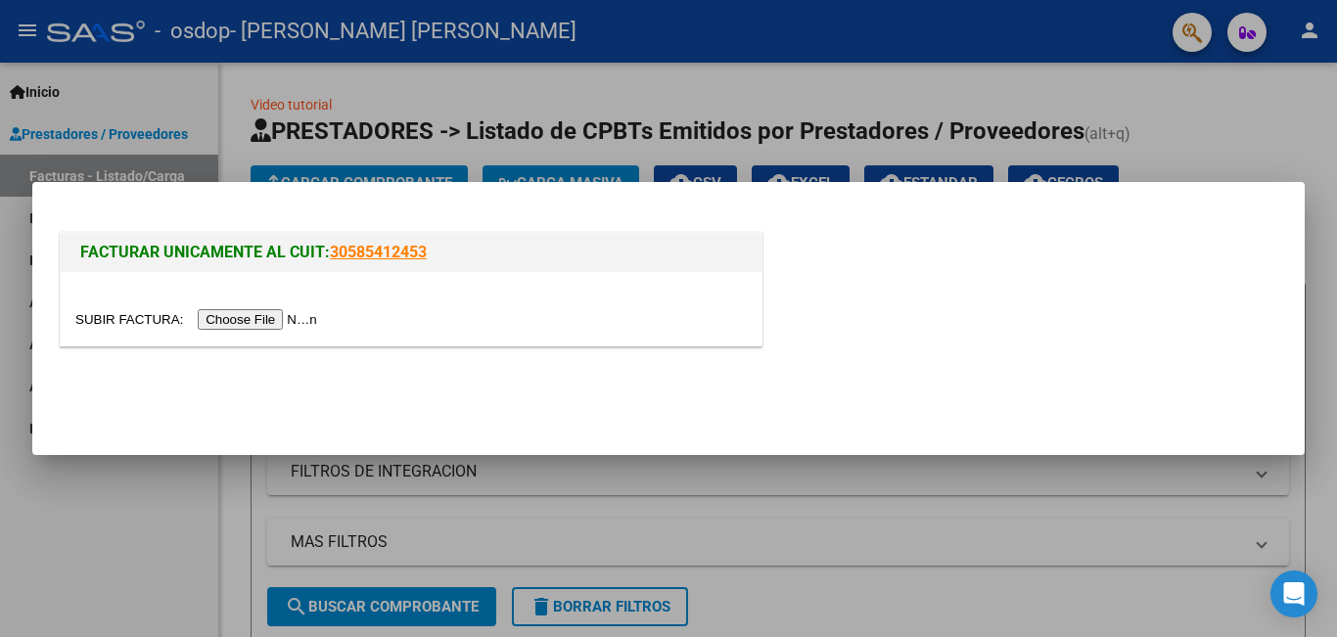
click at [270, 317] on input "file" at bounding box center [199, 319] width 248 height 21
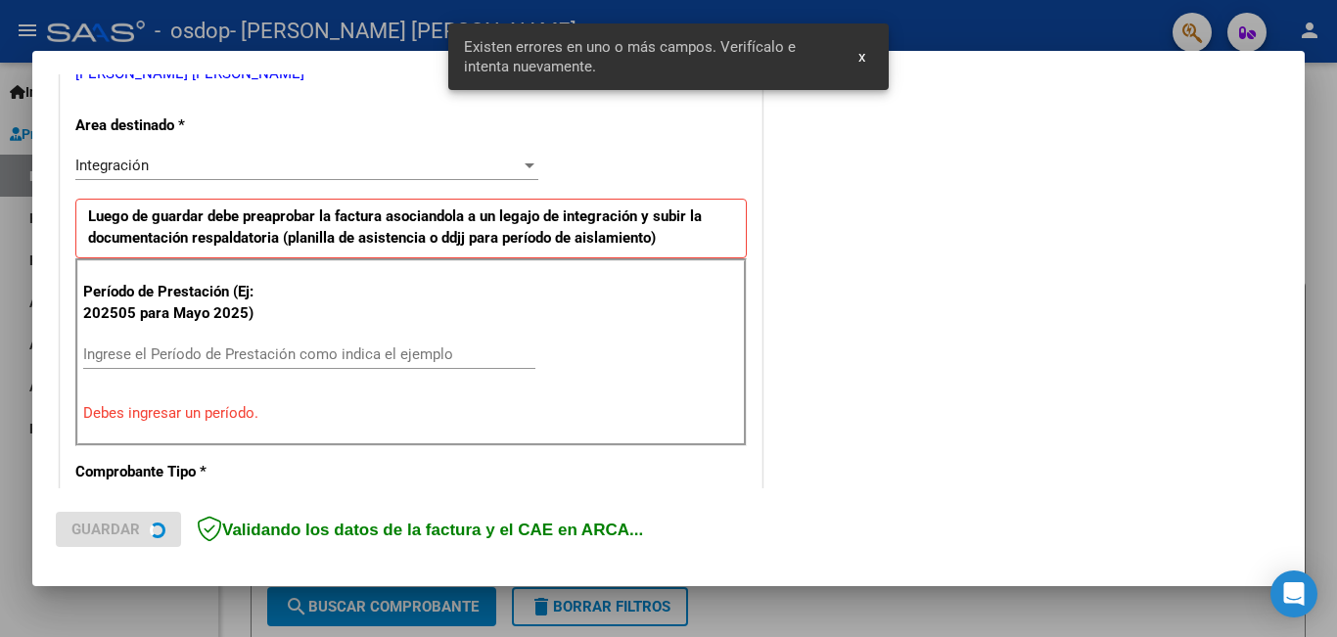
scroll to position [438, 0]
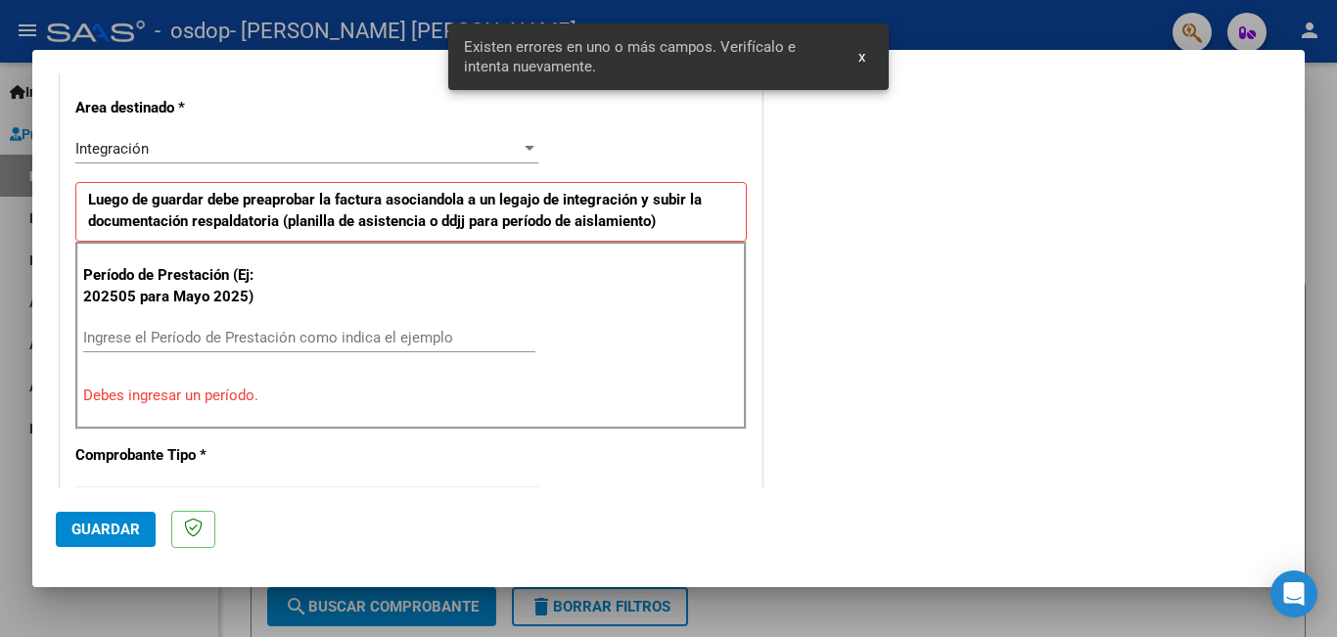
click at [295, 332] on input "Ingrese el Período de Prestación como indica el ejemplo" at bounding box center [309, 338] width 452 height 18
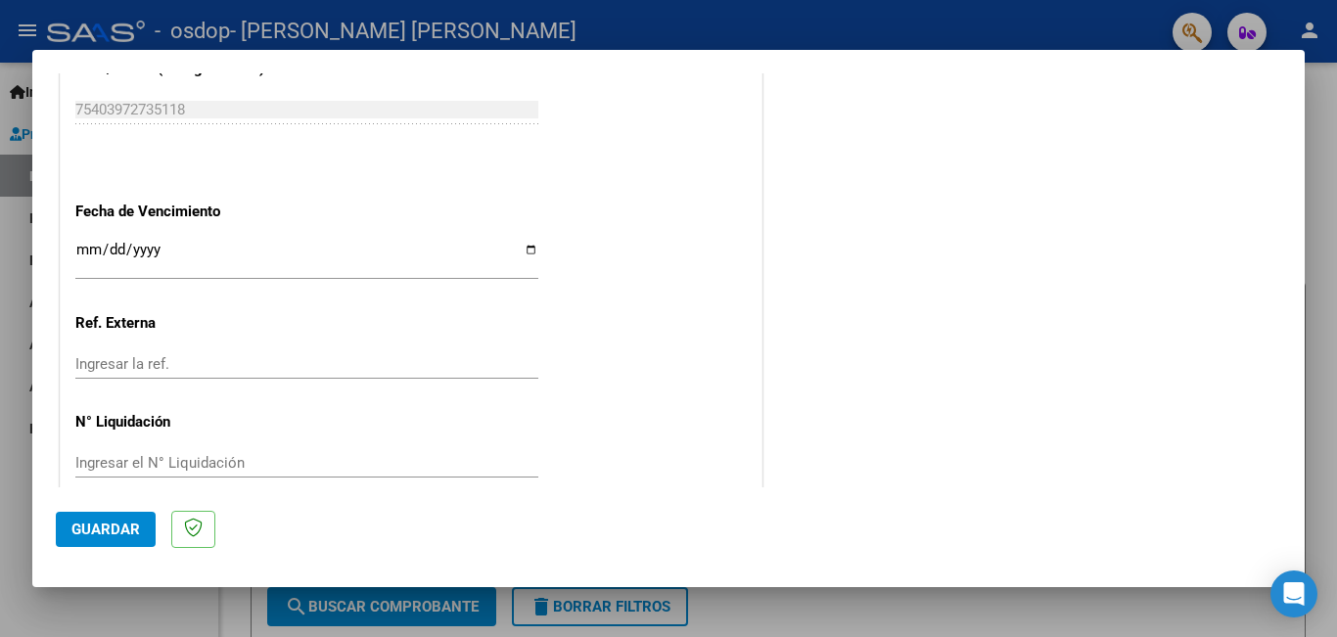
scroll to position [1309, 0]
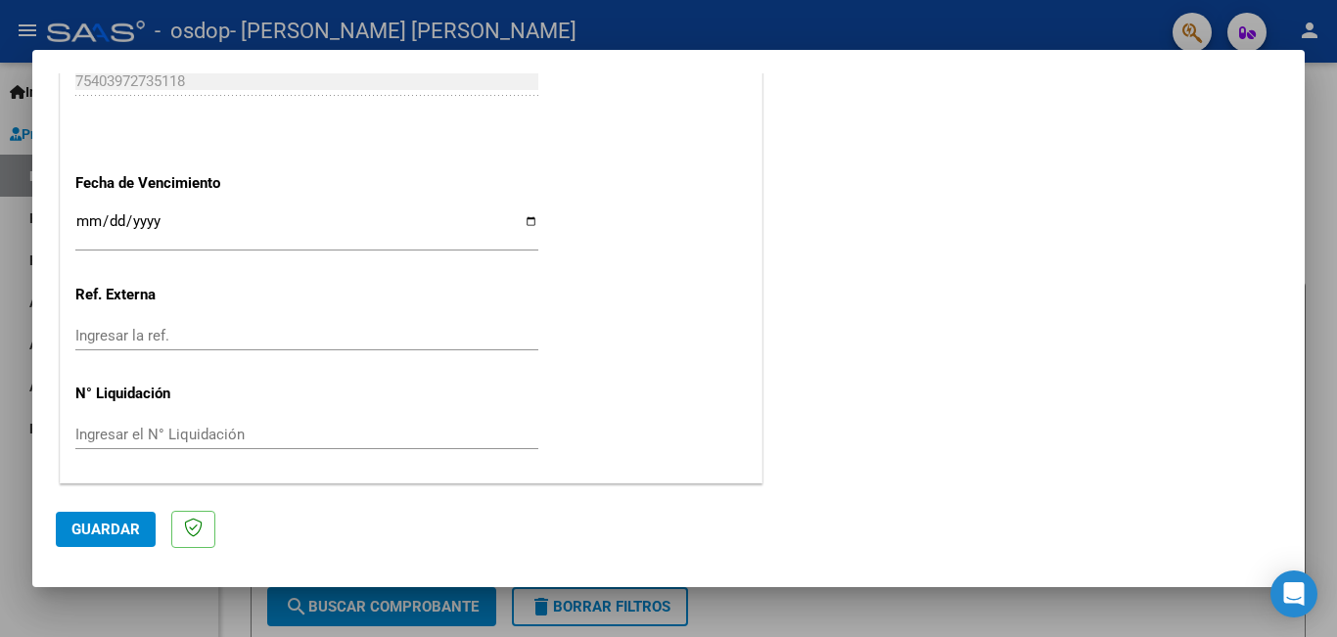
type input "202509"
click at [93, 527] on span "Guardar" at bounding box center [105, 530] width 69 height 18
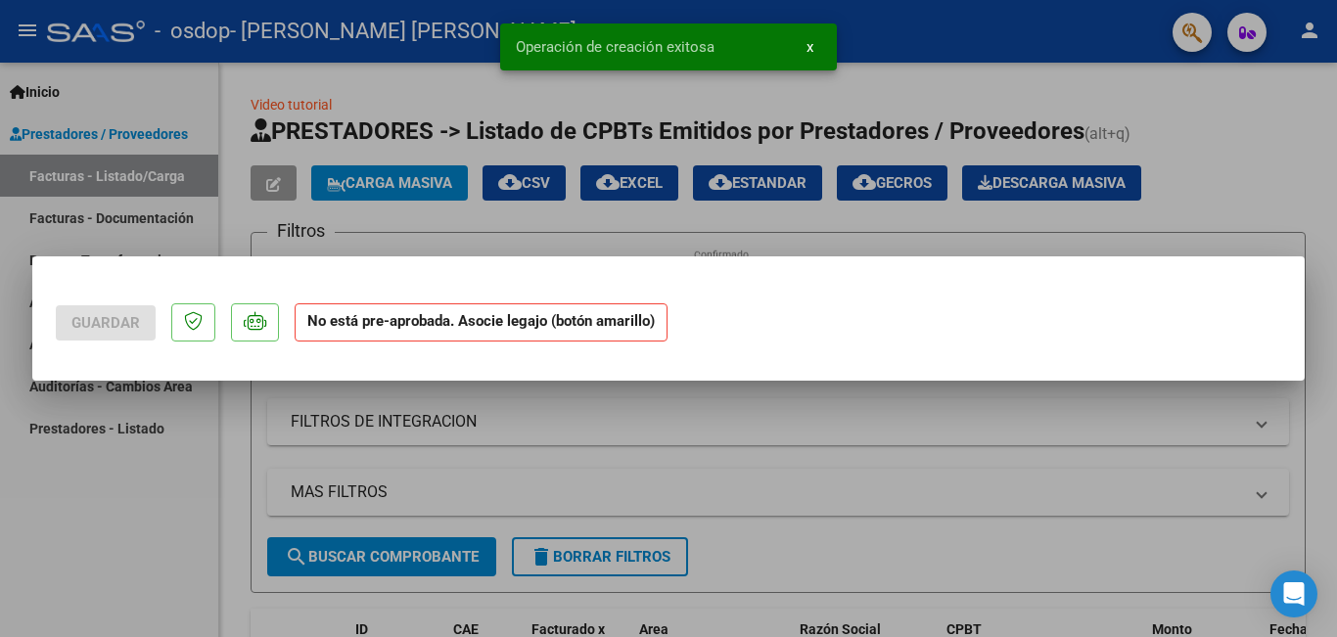
scroll to position [0, 0]
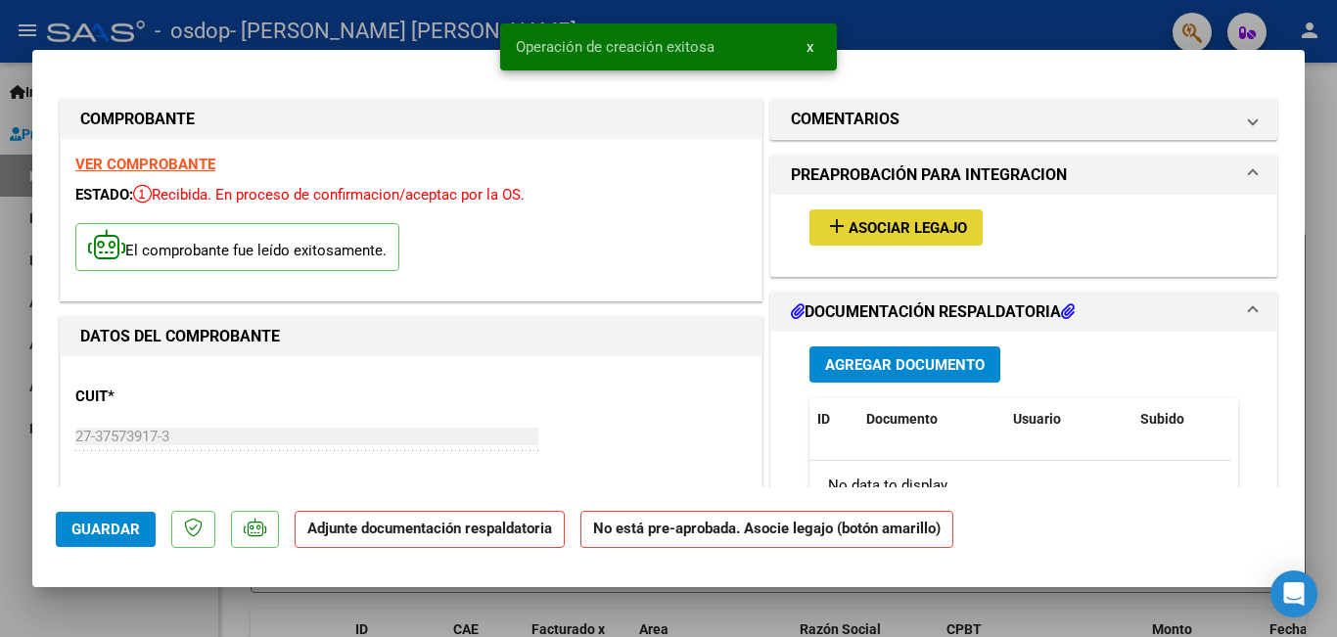
click at [865, 237] on span "Asociar Legajo" at bounding box center [908, 228] width 118 height 18
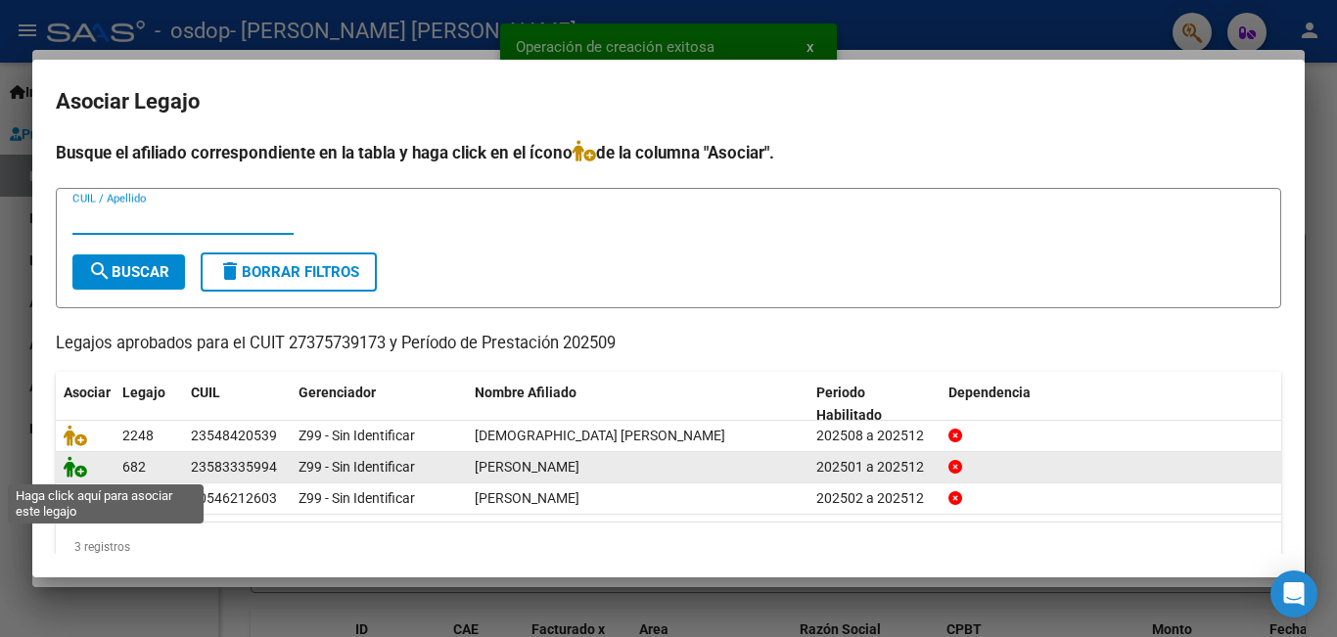
click at [79, 471] on icon at bounding box center [75, 467] width 23 height 22
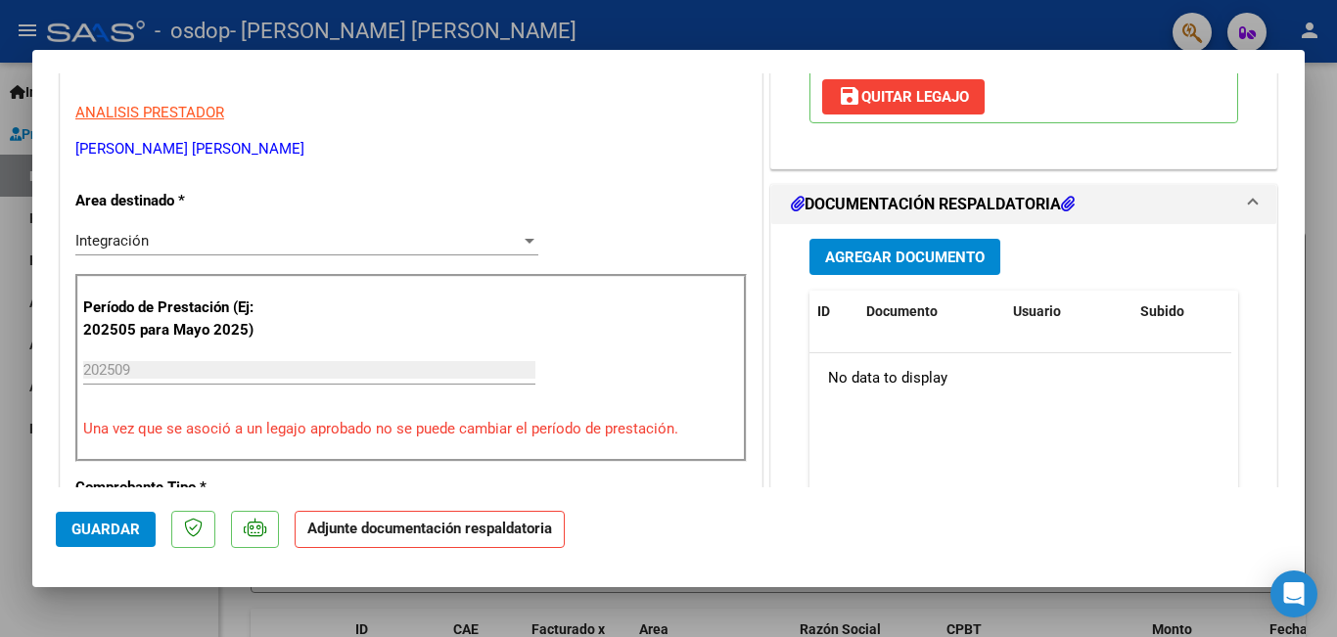
scroll to position [392, 0]
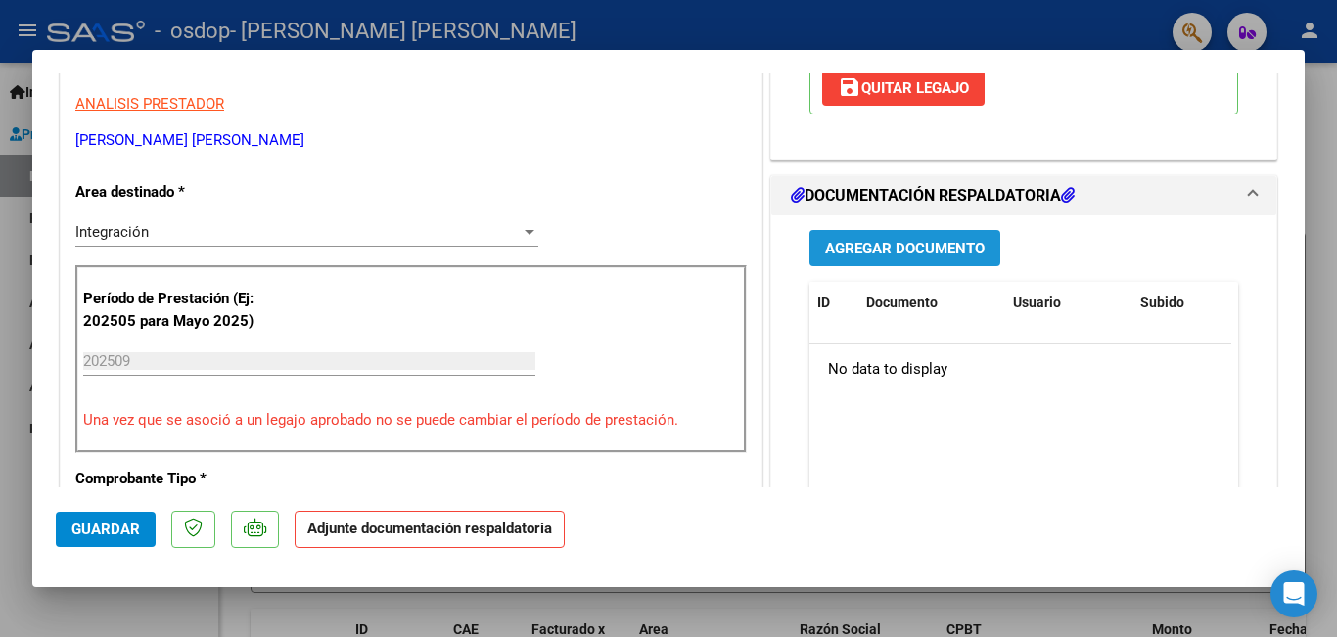
click at [938, 254] on span "Agregar Documento" at bounding box center [905, 249] width 160 height 18
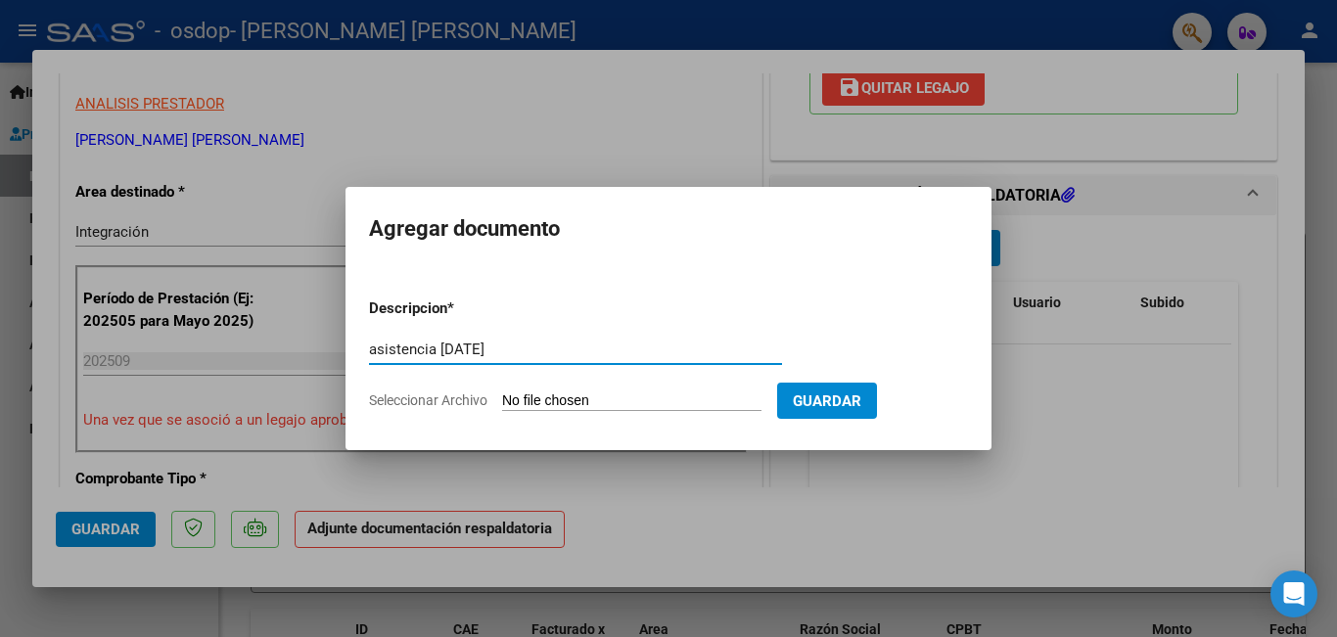
type input "asistencia [DATE]"
click at [640, 397] on input "Seleccionar Archivo" at bounding box center [631, 402] width 259 height 19
type input "C:\fakepath\[PERSON_NAME] [DATE].pdf"
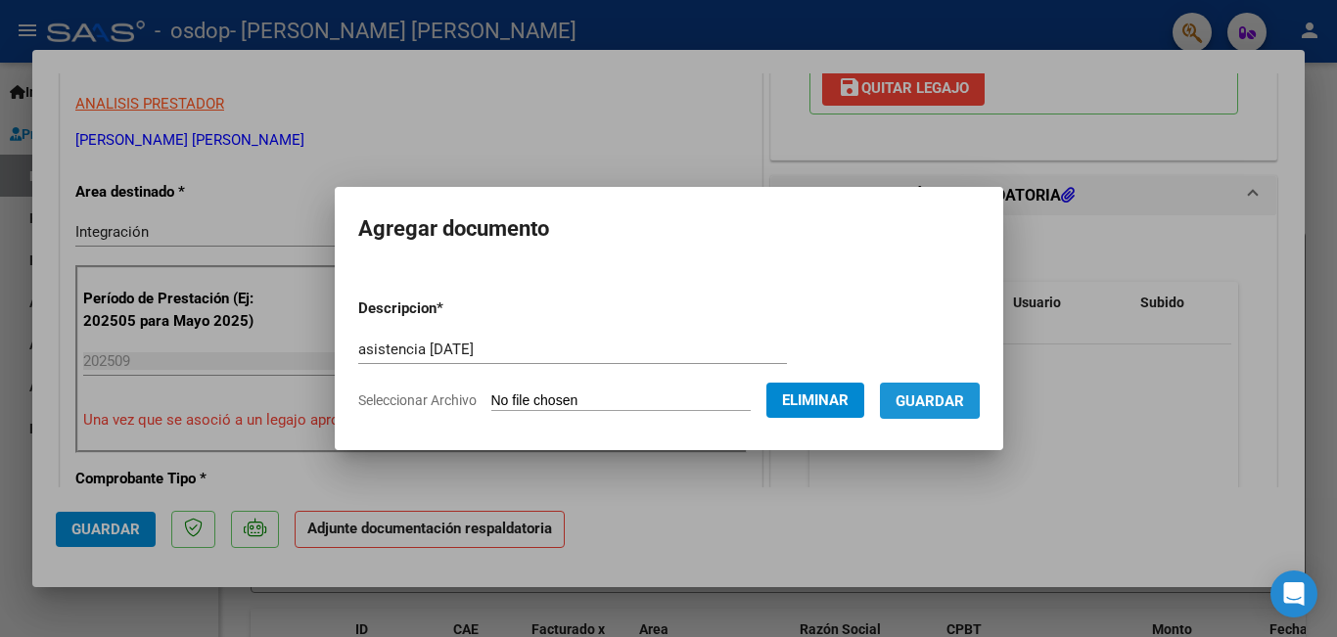
click at [920, 398] on span "Guardar" at bounding box center [930, 402] width 69 height 18
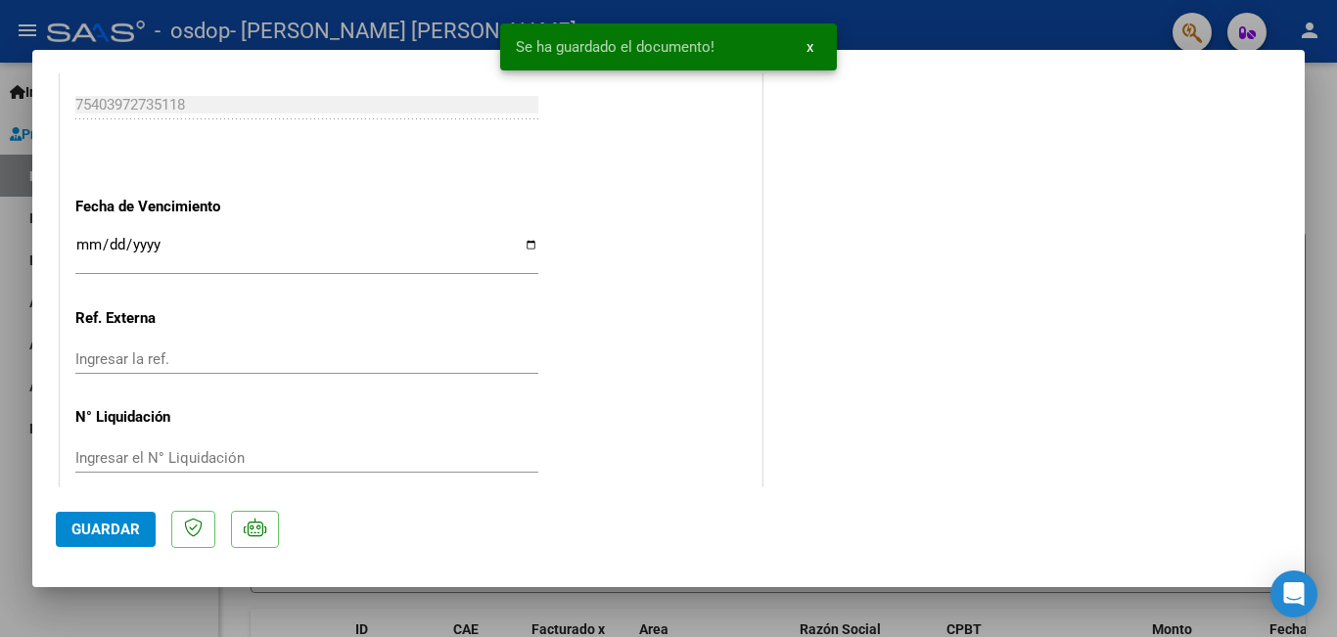
scroll to position [1338, 0]
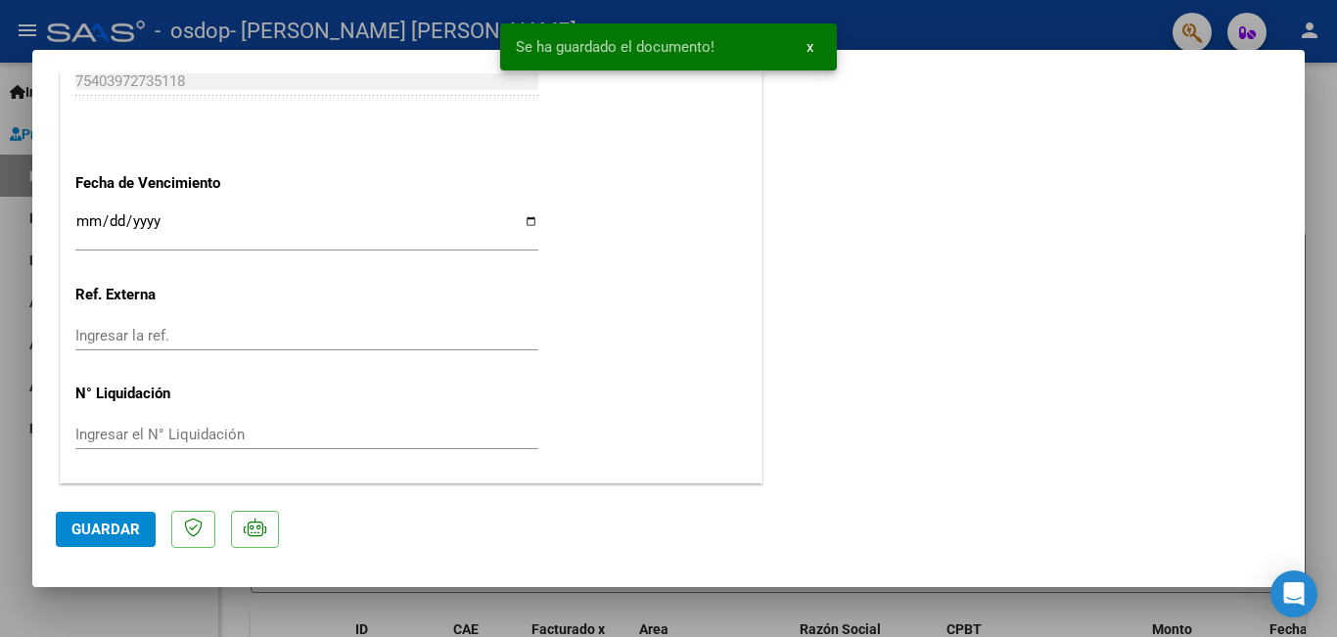
click at [100, 523] on span "Guardar" at bounding box center [105, 530] width 69 height 18
click at [33, 601] on div at bounding box center [668, 318] width 1337 height 637
type input "$ 0,00"
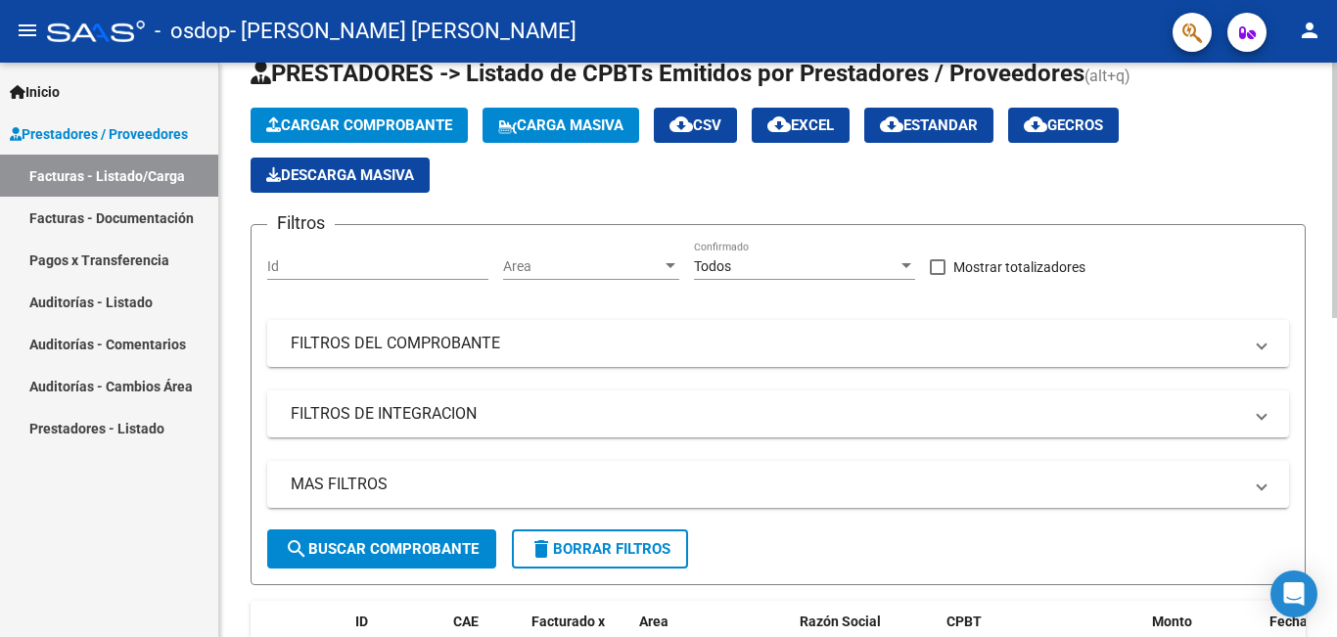
scroll to position [98, 0]
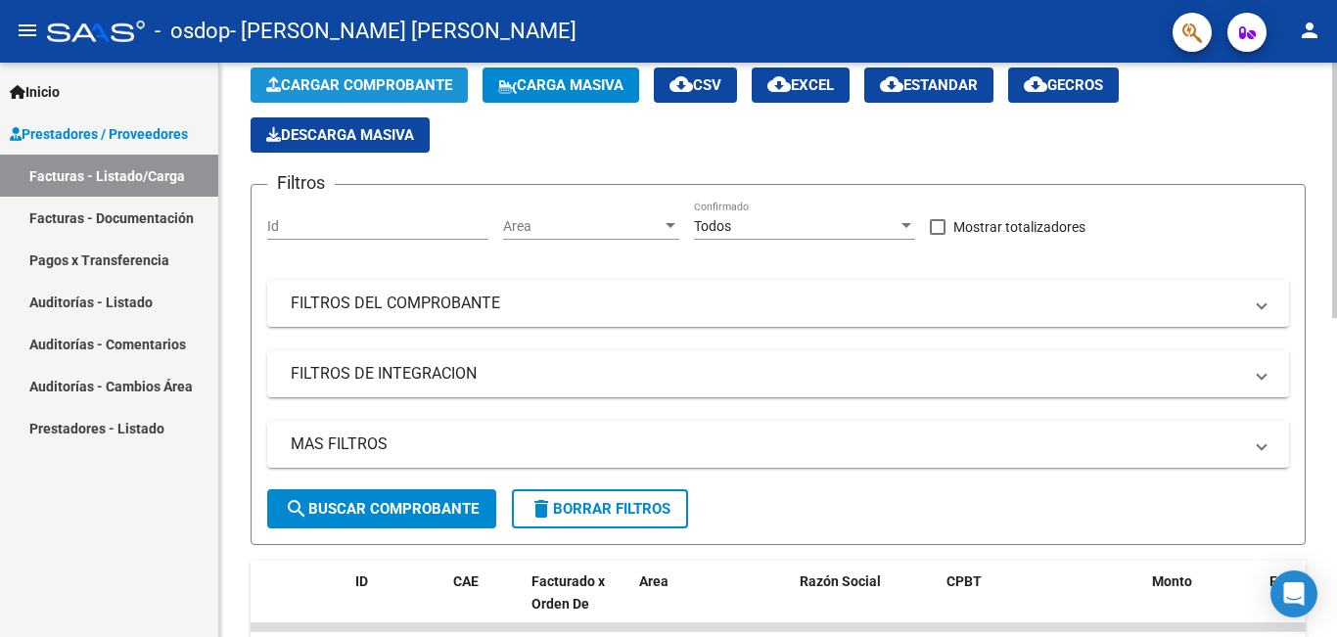
click at [377, 97] on button "Cargar Comprobante" at bounding box center [359, 85] width 217 height 35
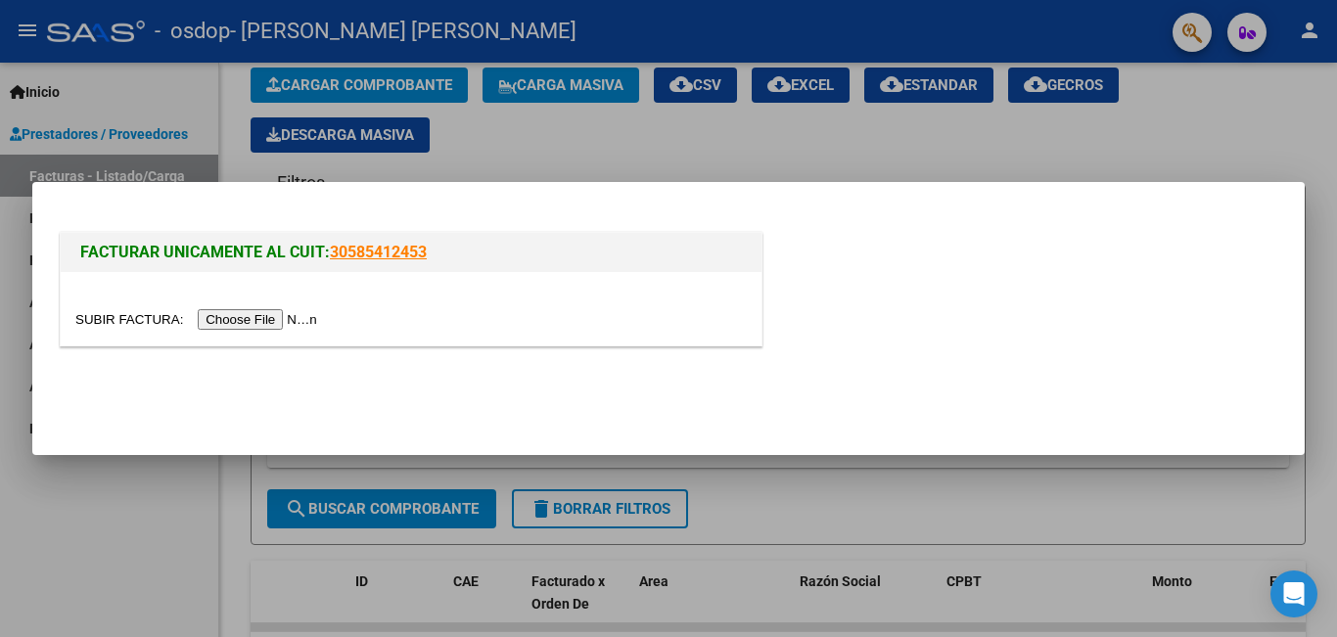
click at [257, 316] on input "file" at bounding box center [199, 319] width 248 height 21
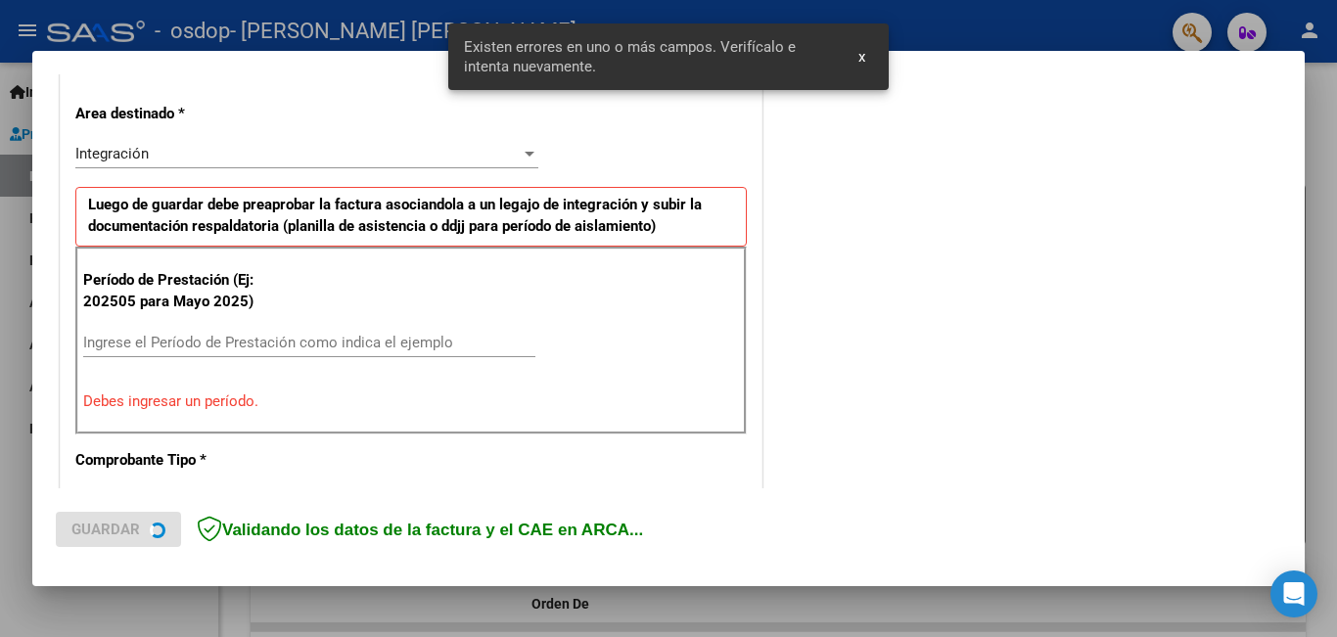
scroll to position [438, 0]
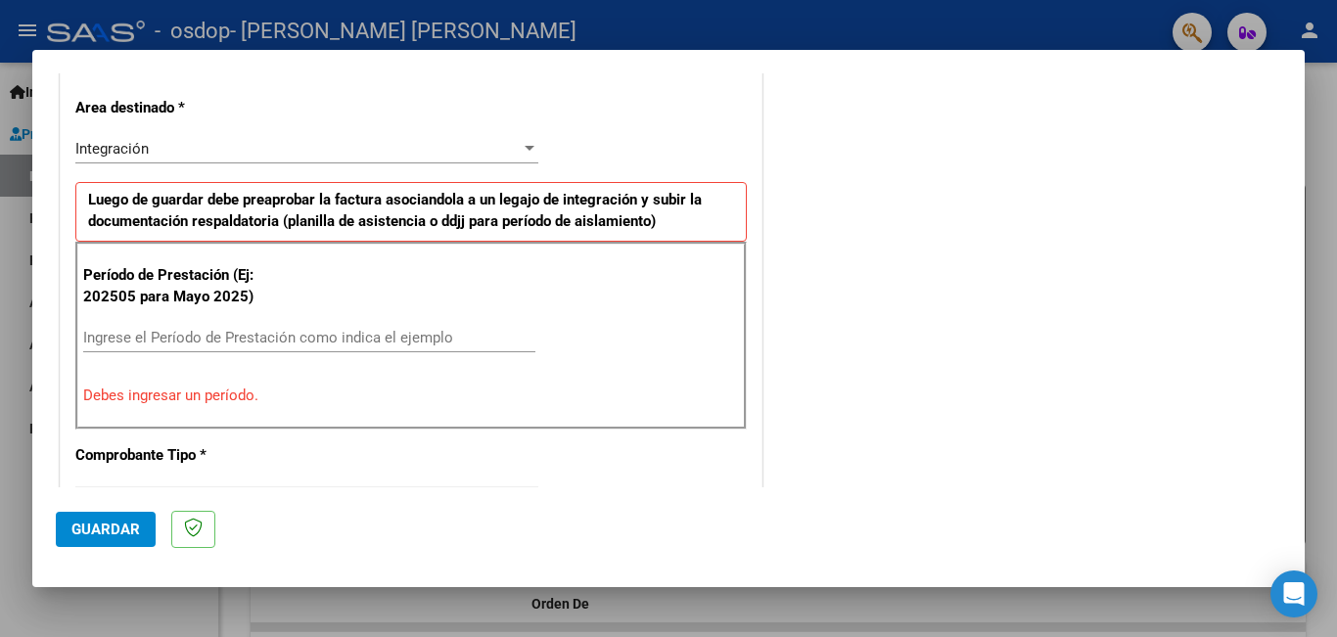
click at [287, 345] on input "Ingrese el Período de Prestación como indica el ejemplo" at bounding box center [309, 338] width 452 height 18
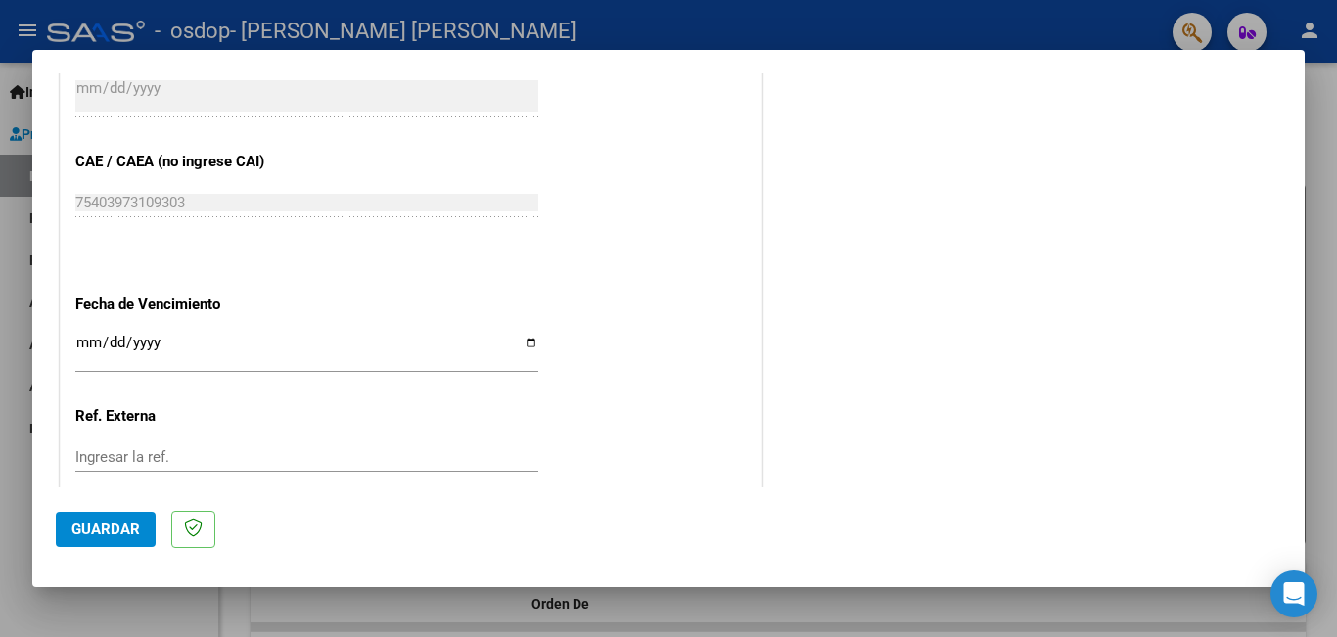
scroll to position [1309, 0]
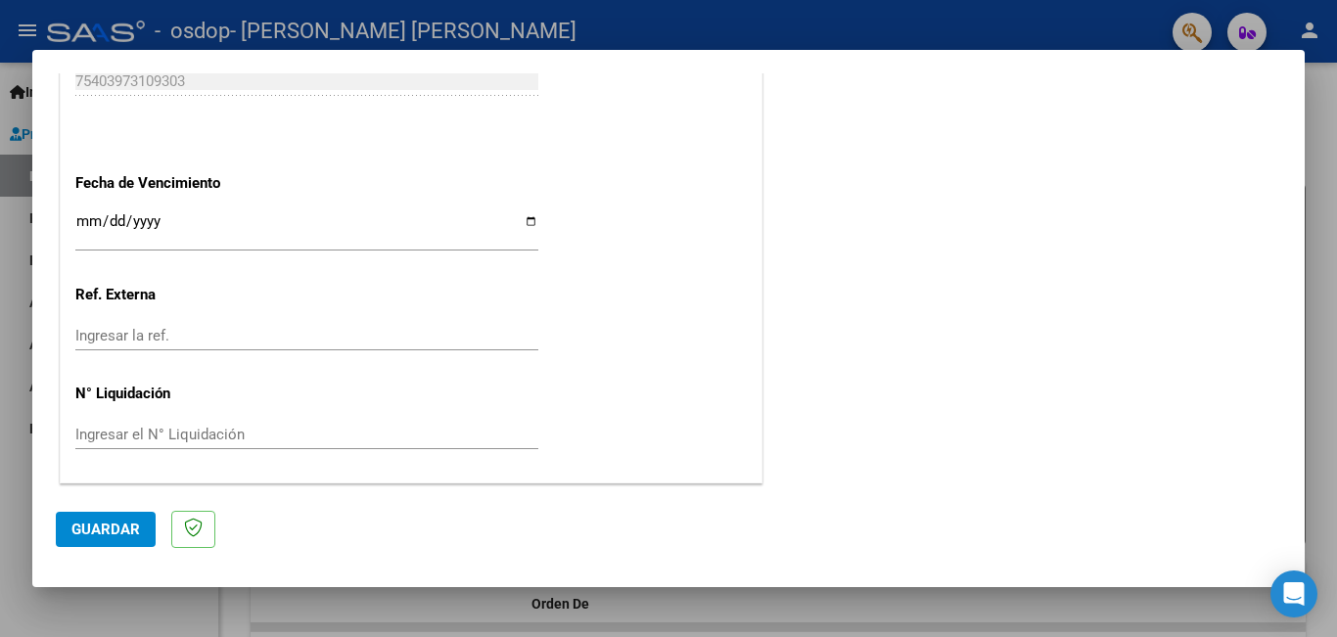
type input "202509"
click at [94, 537] on span "Guardar" at bounding box center [105, 530] width 69 height 18
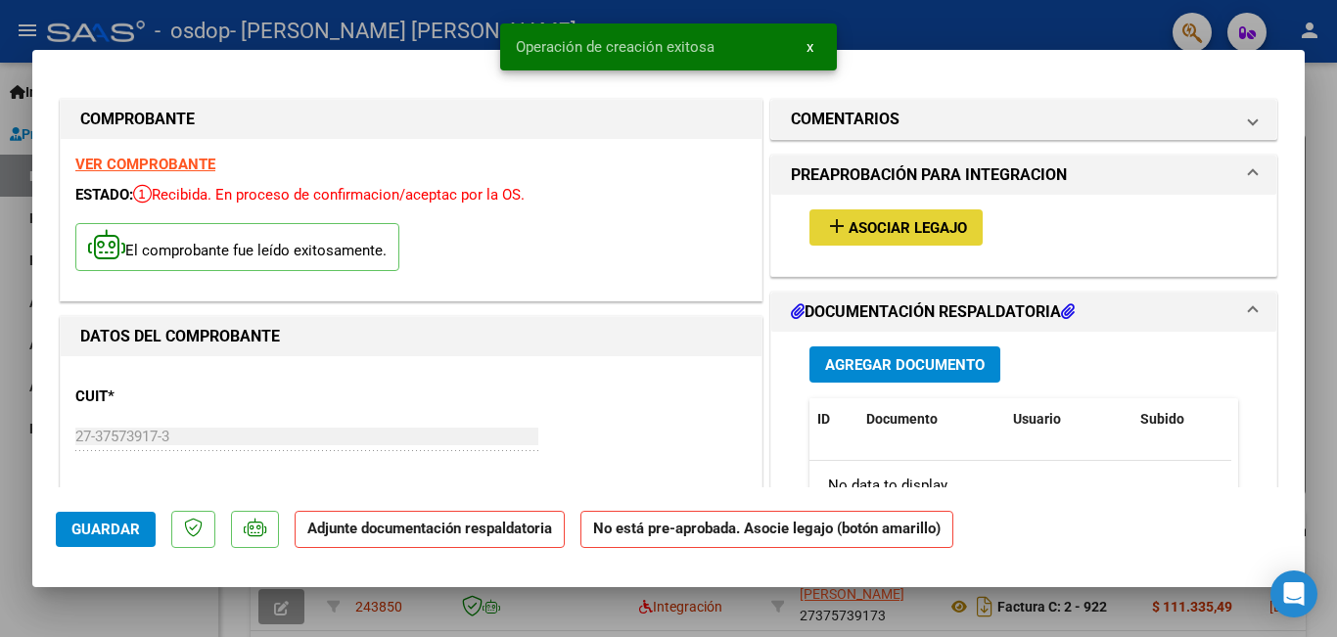
click at [894, 227] on span "Asociar Legajo" at bounding box center [908, 228] width 118 height 18
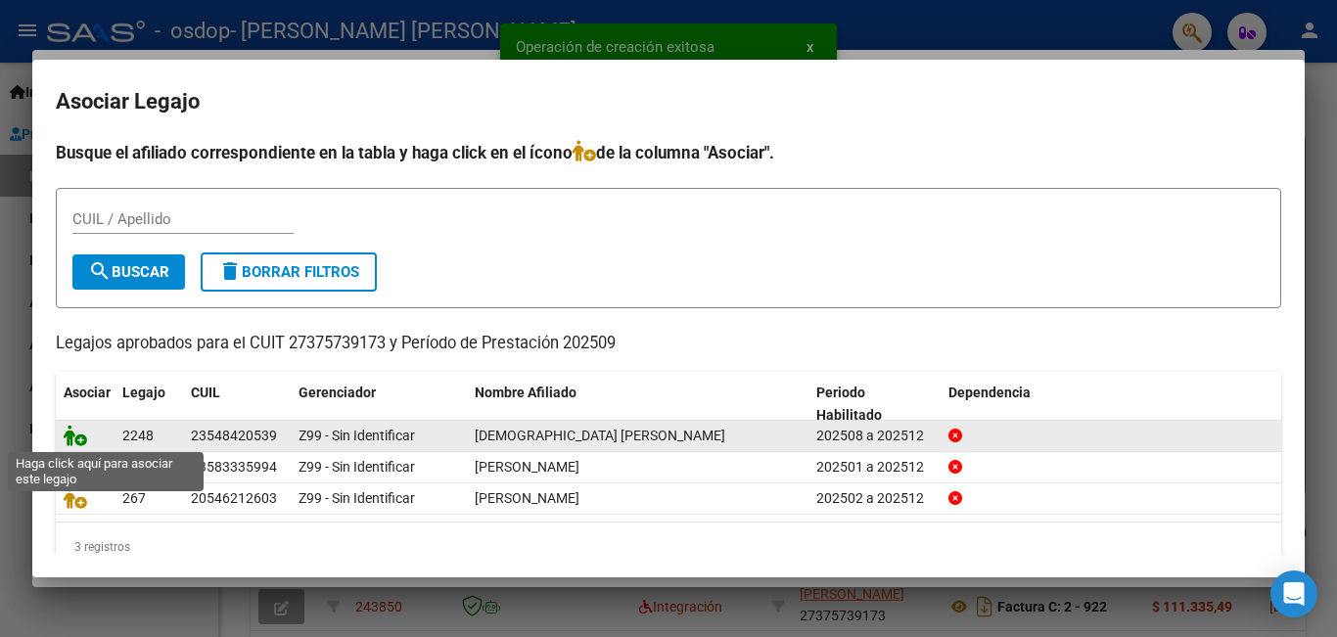
click at [77, 439] on icon at bounding box center [75, 436] width 23 height 22
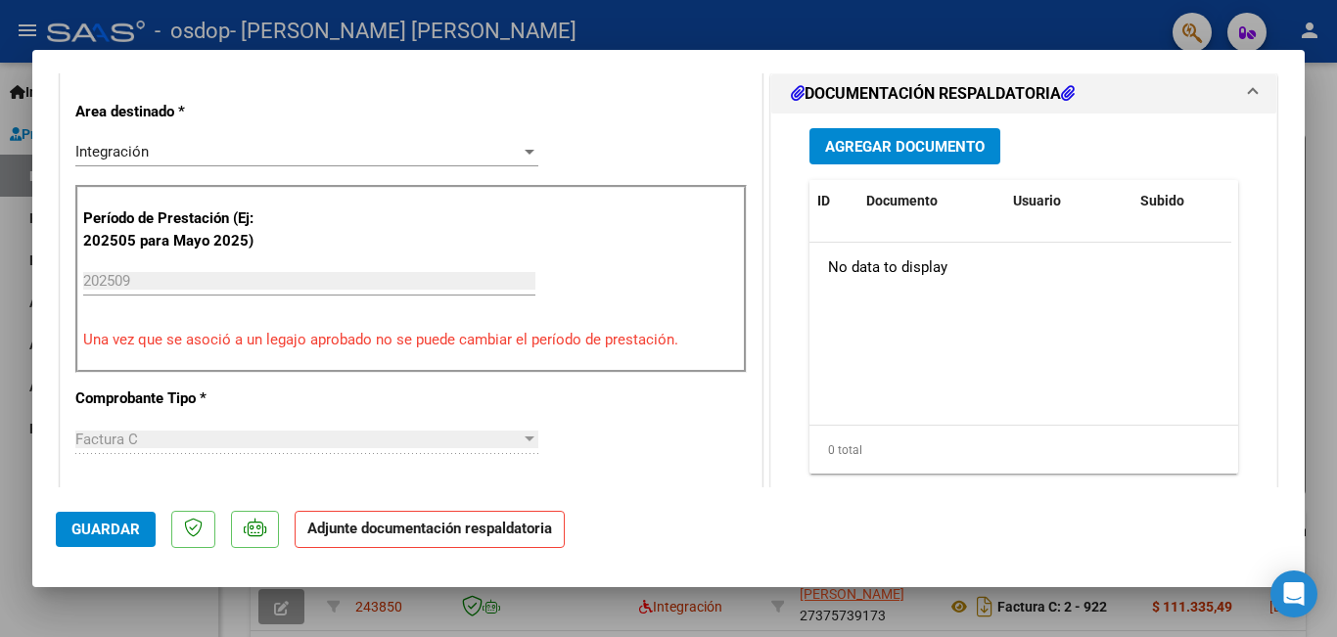
scroll to position [490, 0]
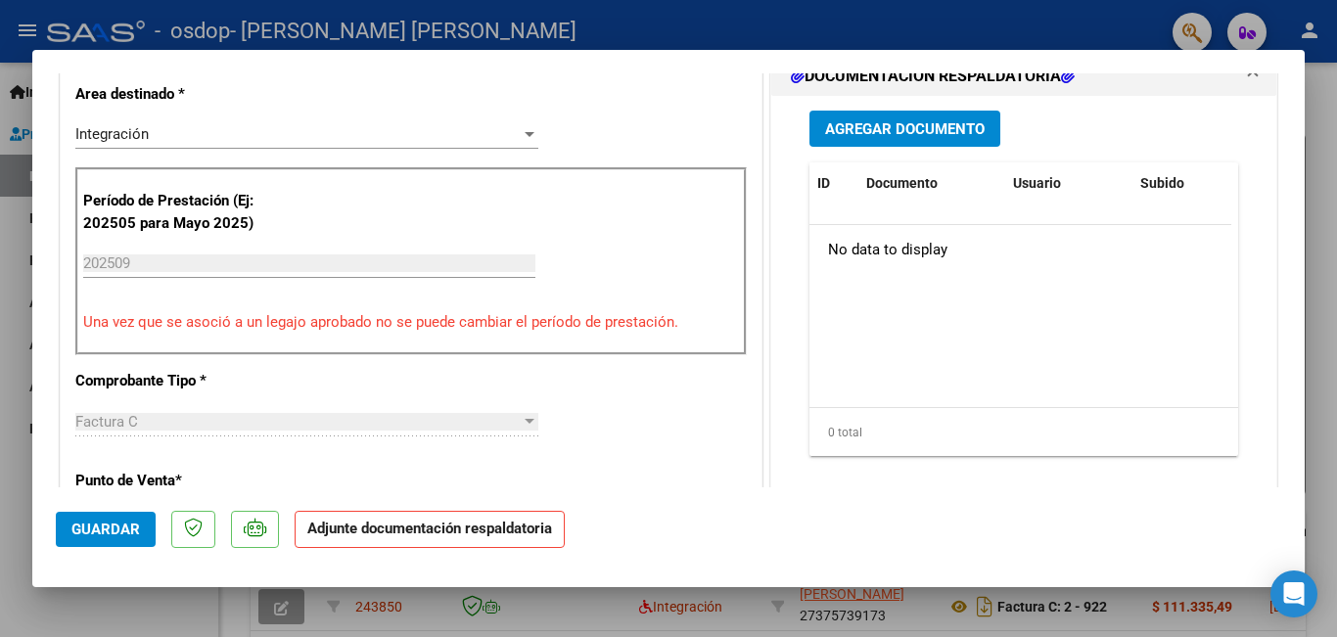
click at [906, 126] on span "Agregar Documento" at bounding box center [905, 129] width 160 height 18
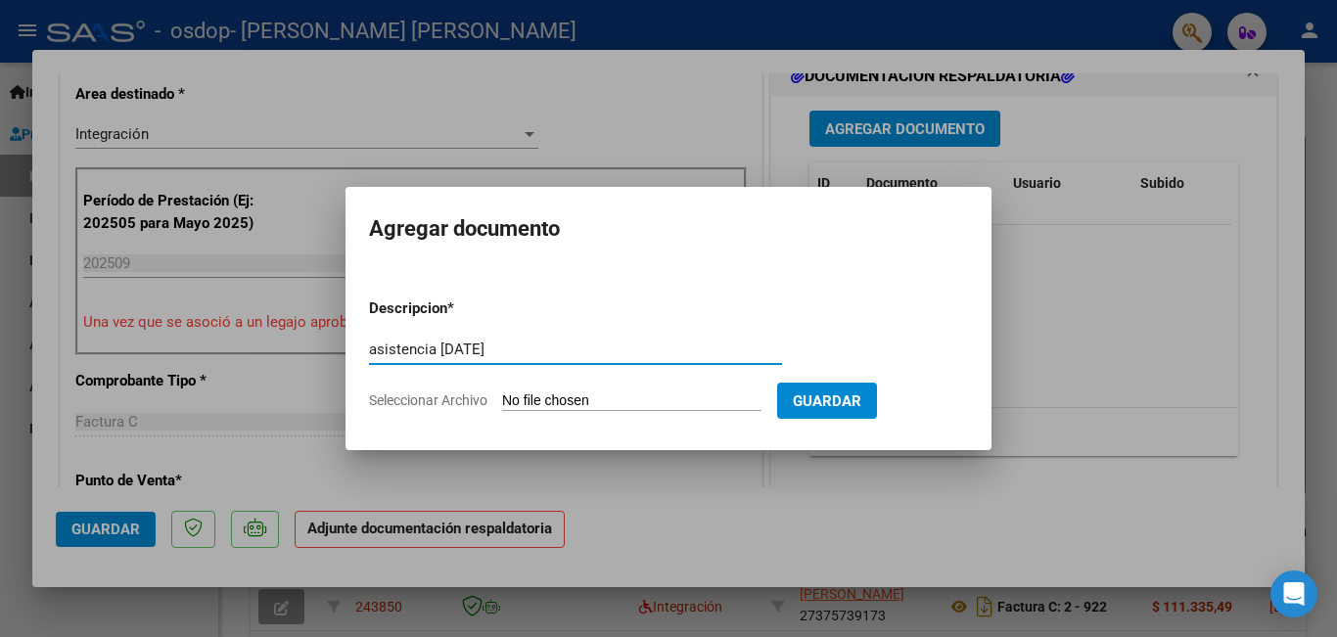
type input "asistencia [DATE]"
click at [524, 398] on input "Seleccionar Archivo" at bounding box center [631, 402] width 259 height 19
type input "C:\fakepath\[PERSON_NAME] [DATE].pdf"
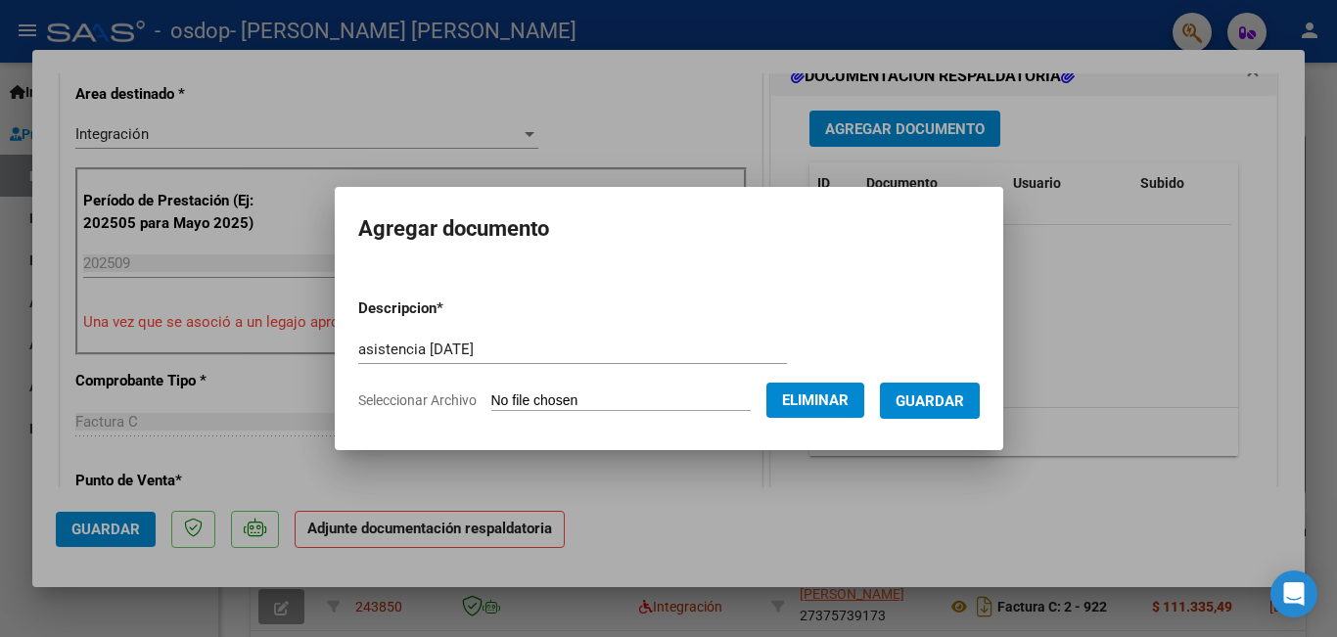
click at [932, 403] on span "Guardar" at bounding box center [930, 402] width 69 height 18
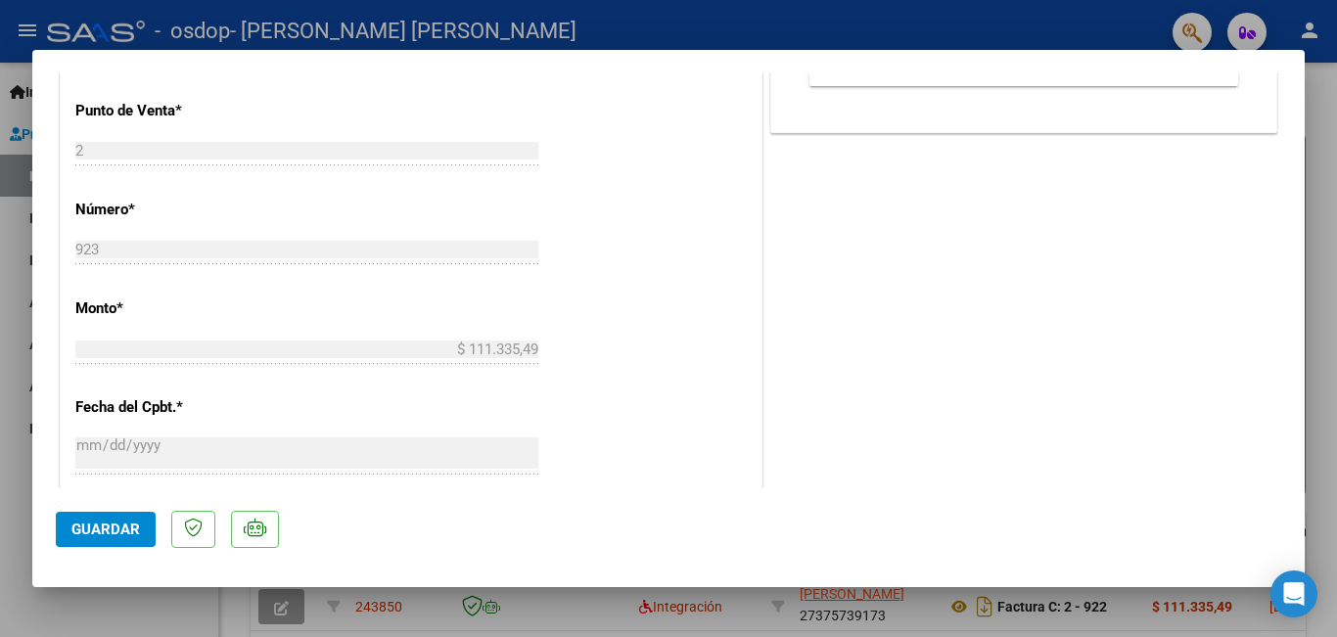
scroll to position [1175, 0]
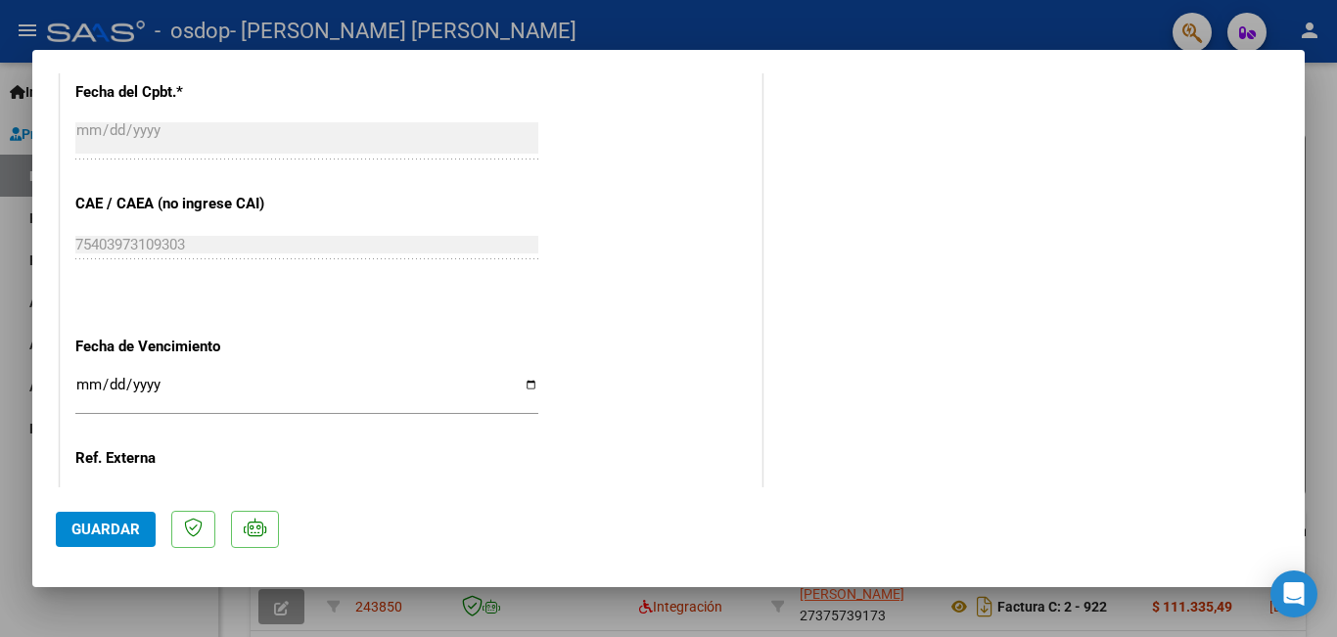
click at [130, 534] on span "Guardar" at bounding box center [105, 530] width 69 height 18
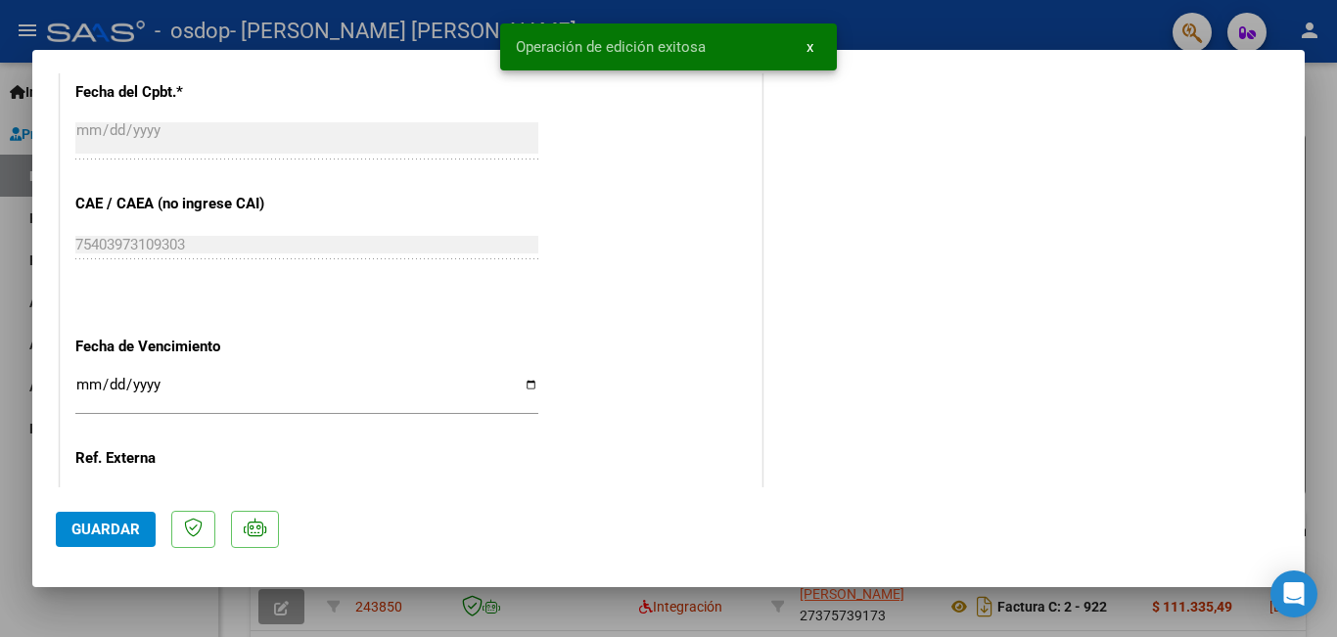
click at [127, 610] on div at bounding box center [668, 318] width 1337 height 637
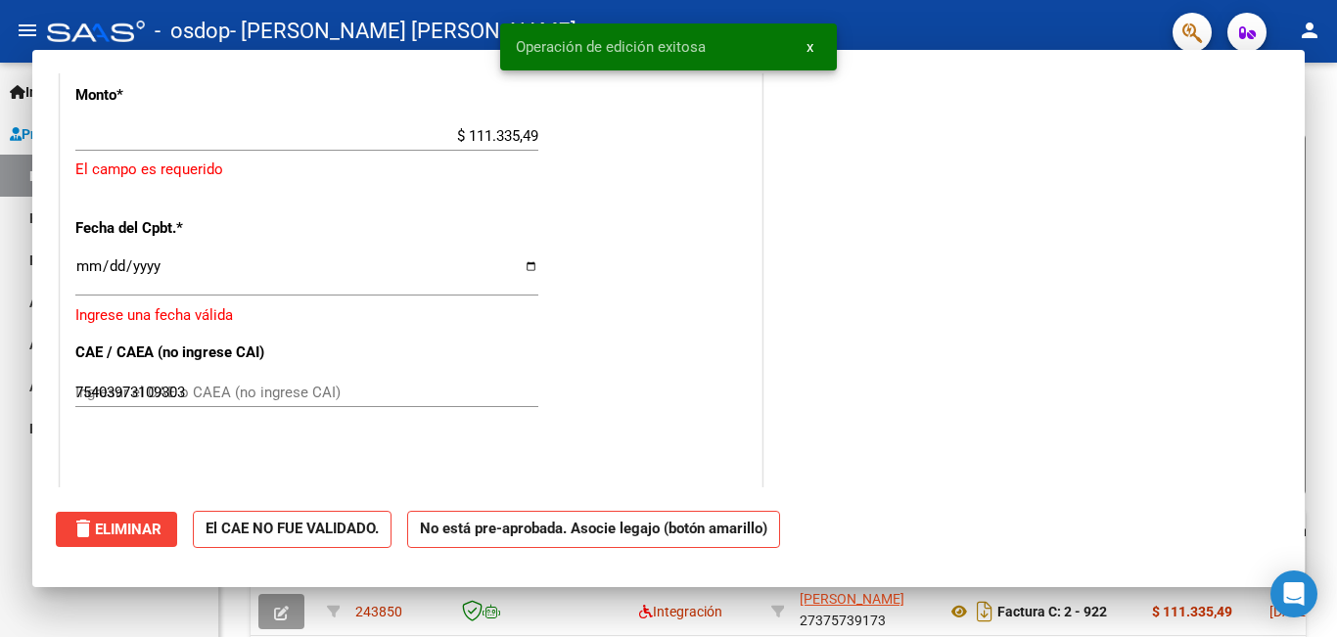
type input "$ 0,00"
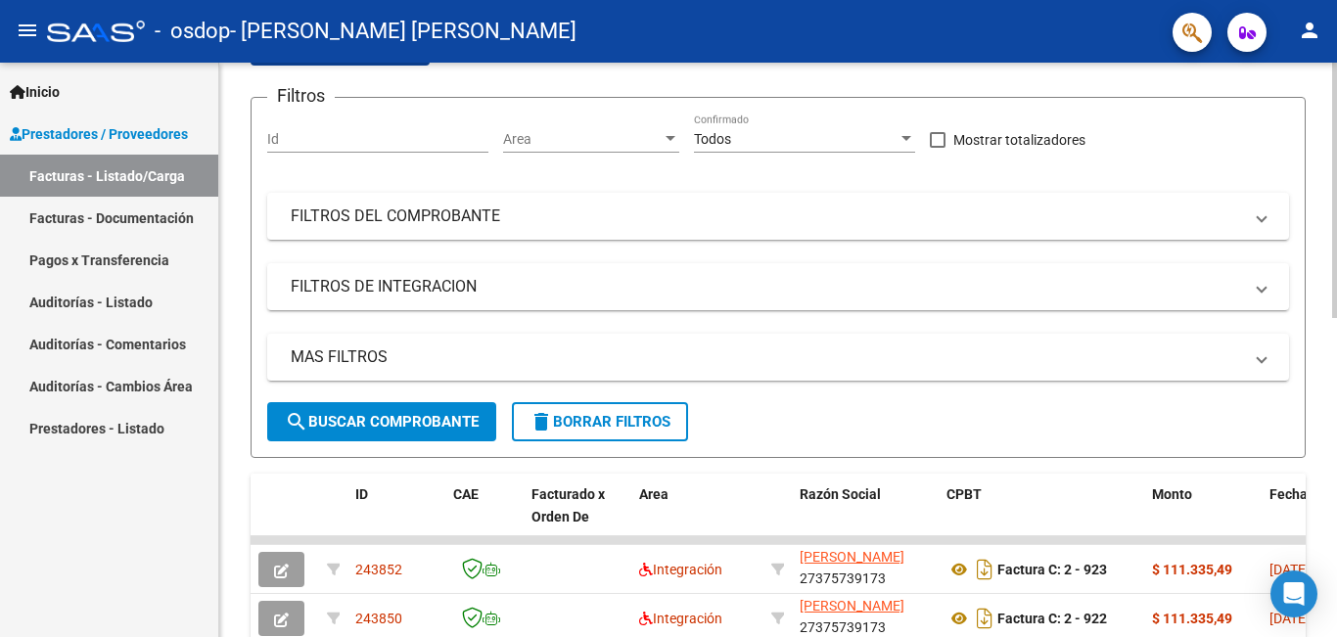
scroll to position [0, 0]
